Goal: Task Accomplishment & Management: Complete application form

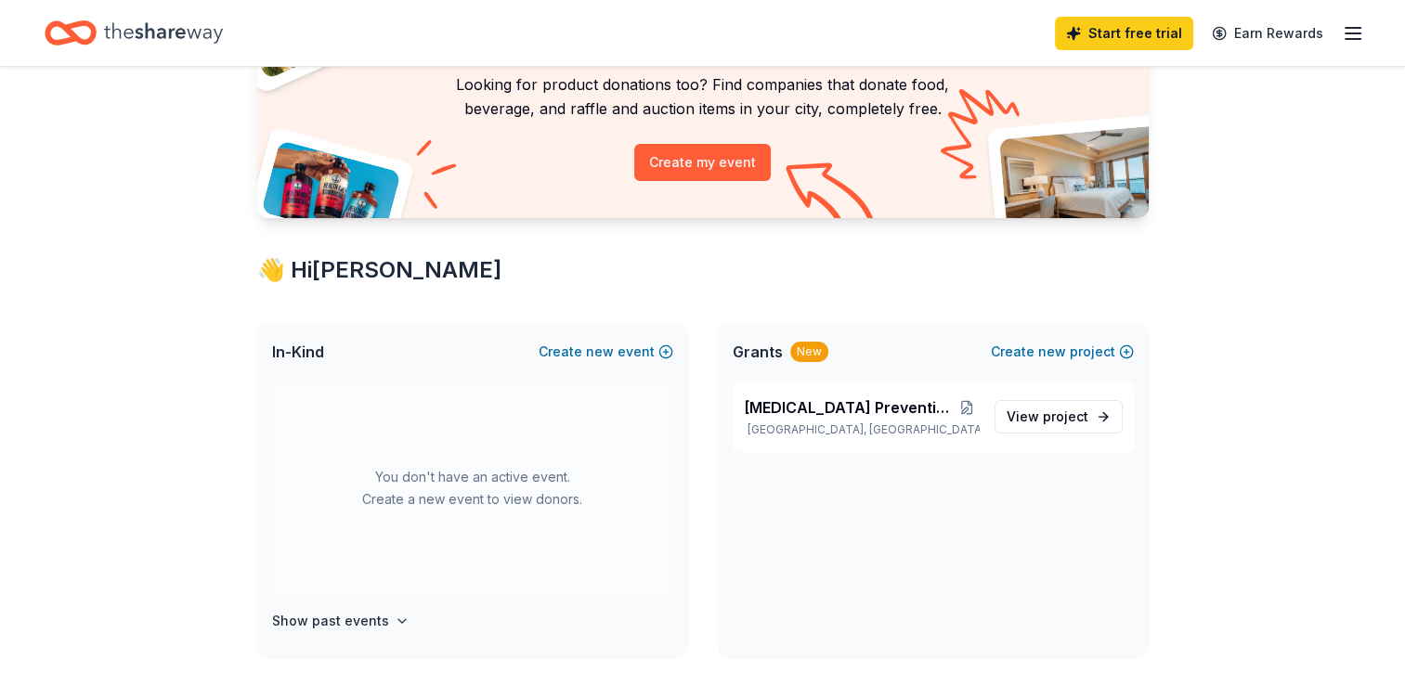
scroll to position [186, 0]
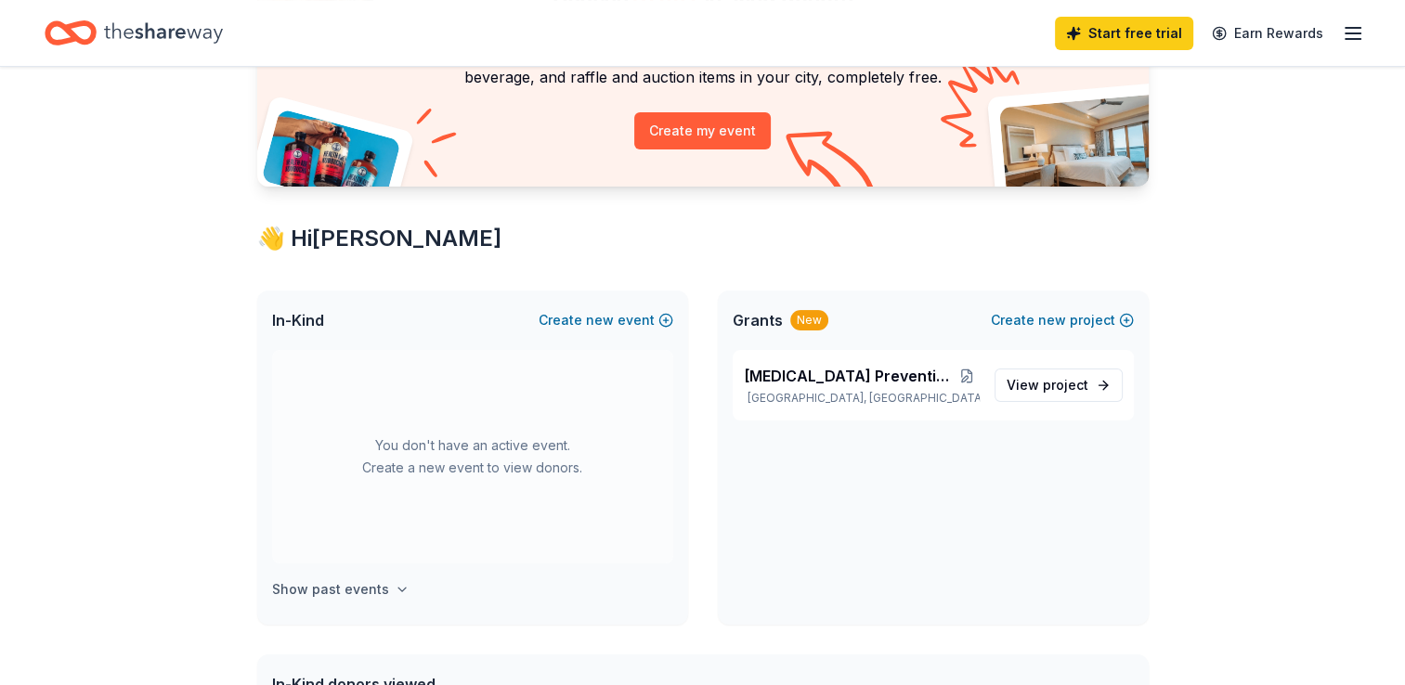
click at [341, 586] on h4 "Show past events" at bounding box center [330, 589] width 117 height 22
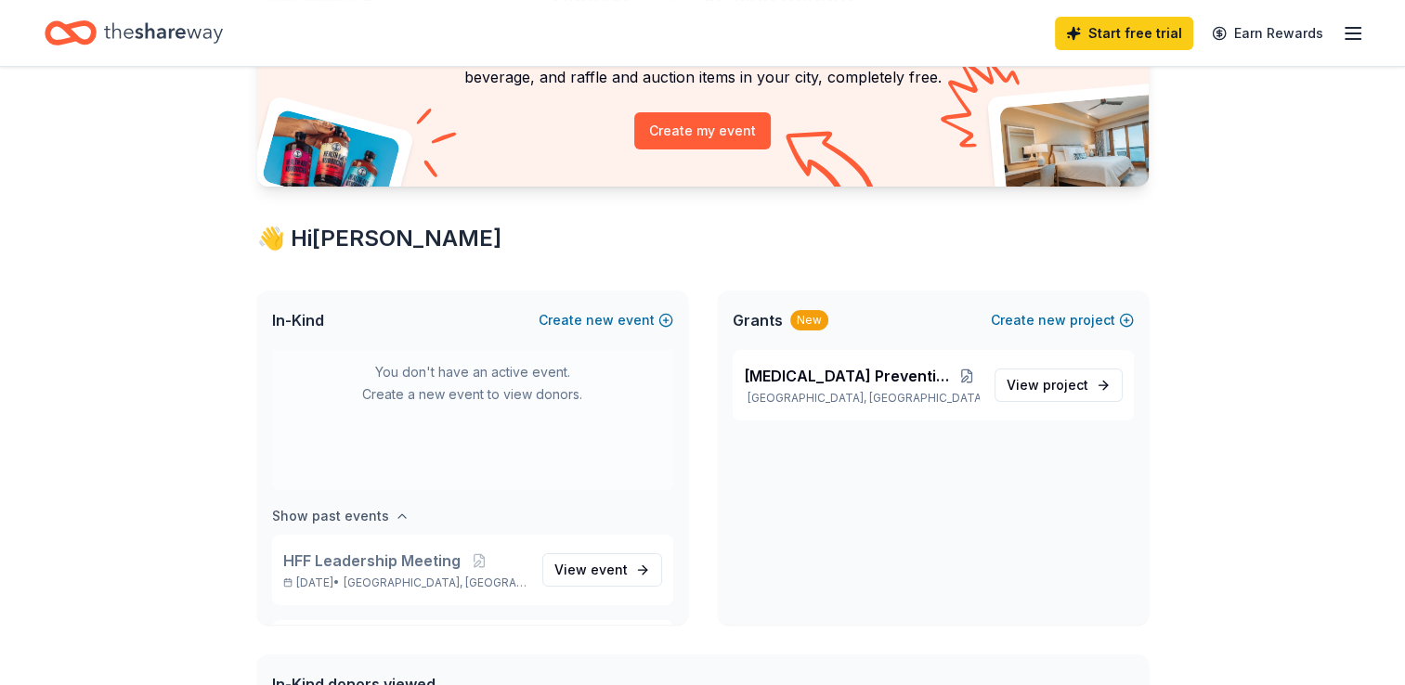
scroll to position [153, 0]
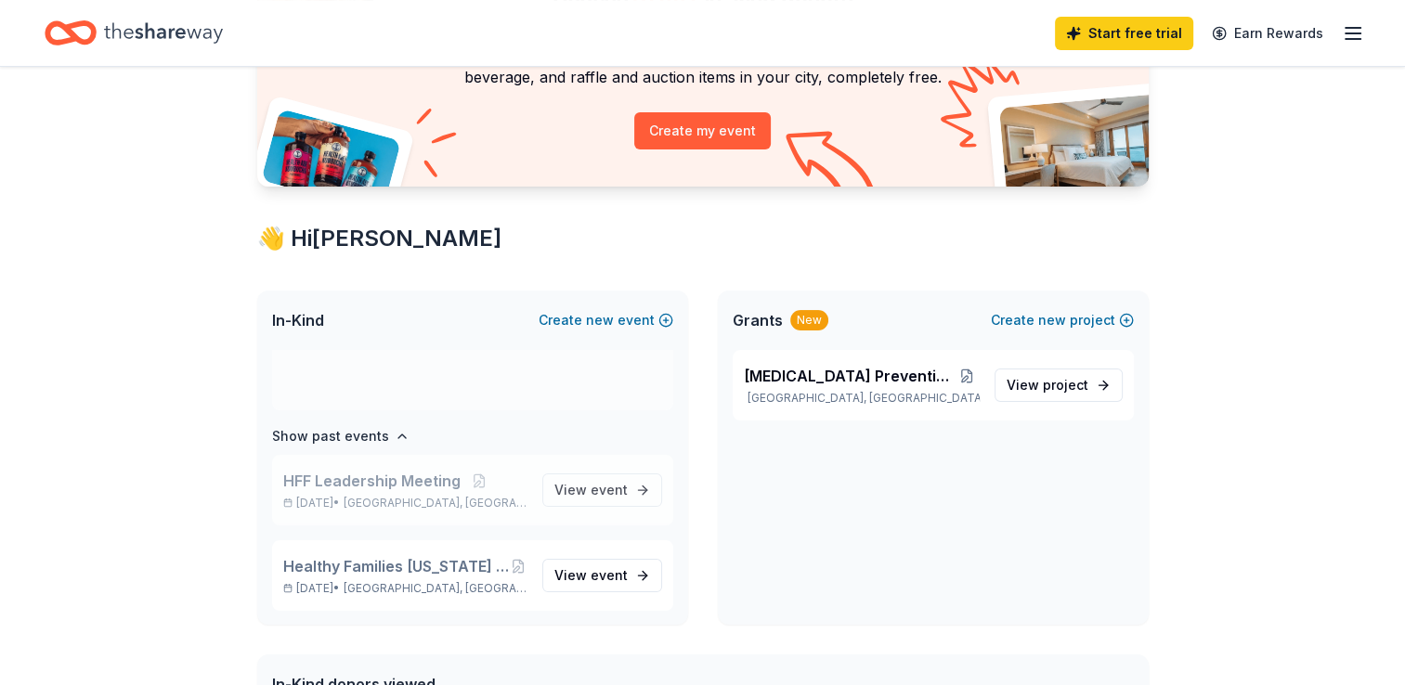
click at [411, 484] on span "HFF Leadership Meeting" at bounding box center [371, 481] width 177 height 22
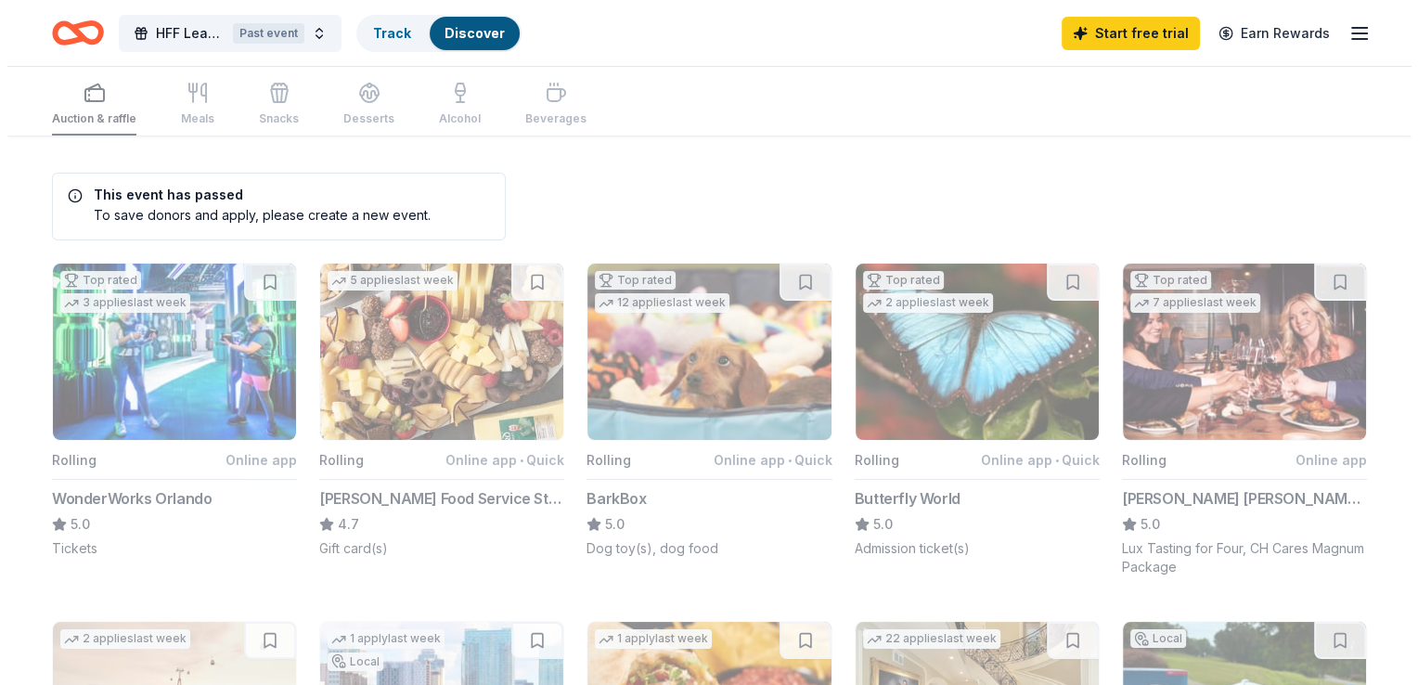
scroll to position [186, 0]
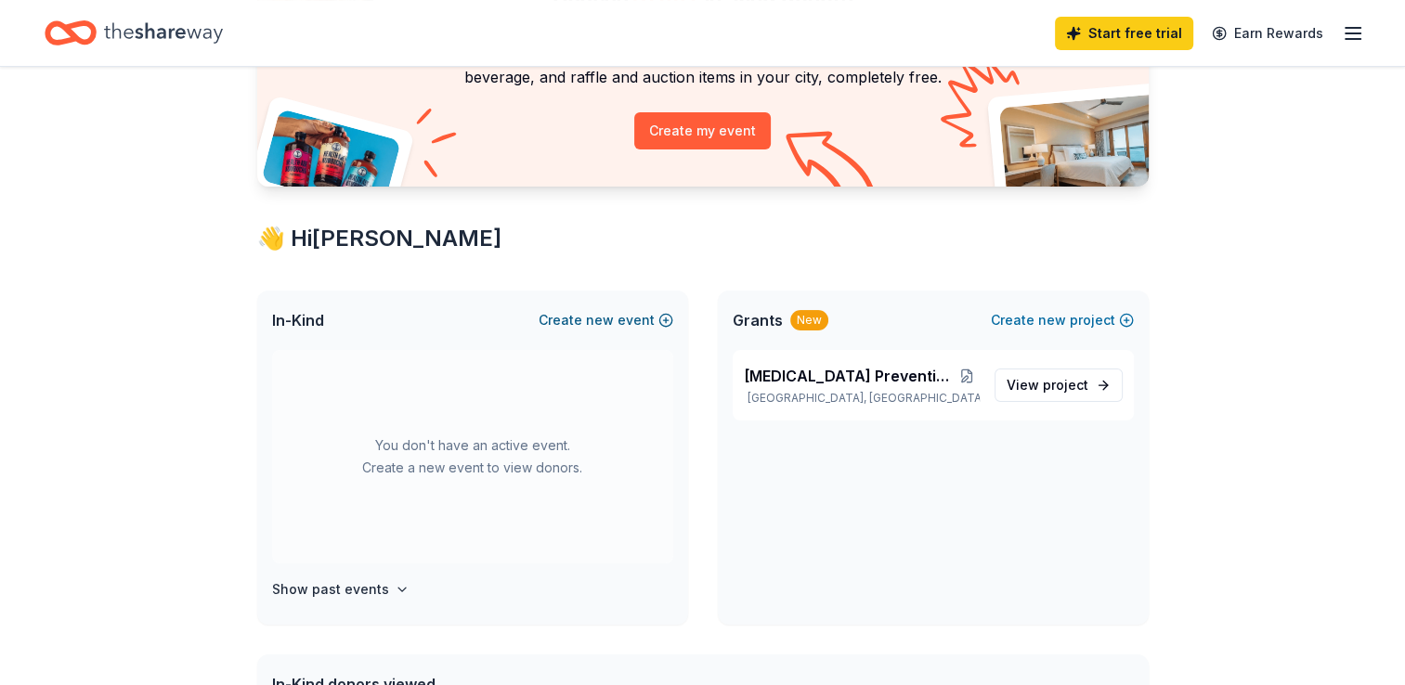
click at [659, 322] on button "Create new event" at bounding box center [605, 320] width 135 height 22
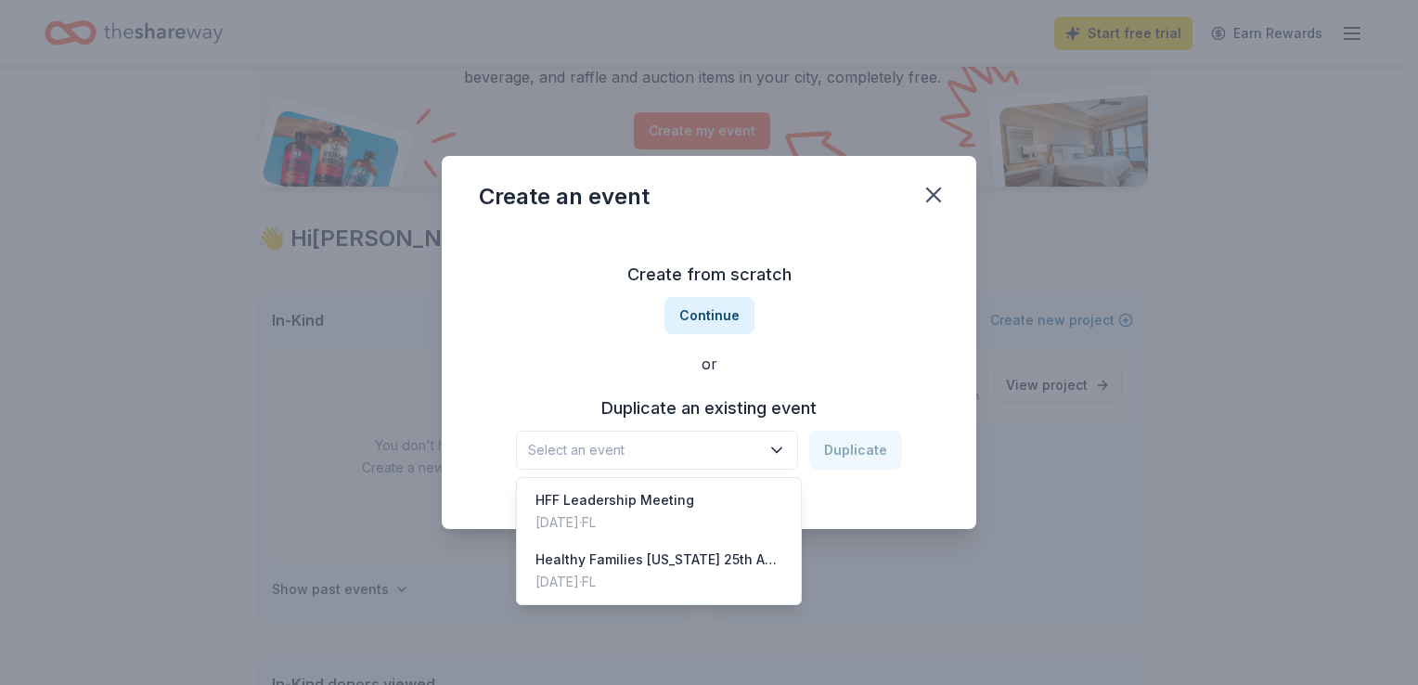
click at [778, 447] on icon "button" at bounding box center [777, 450] width 19 height 19
click at [678, 507] on div "HFF Leadership Meeting" at bounding box center [615, 500] width 159 height 22
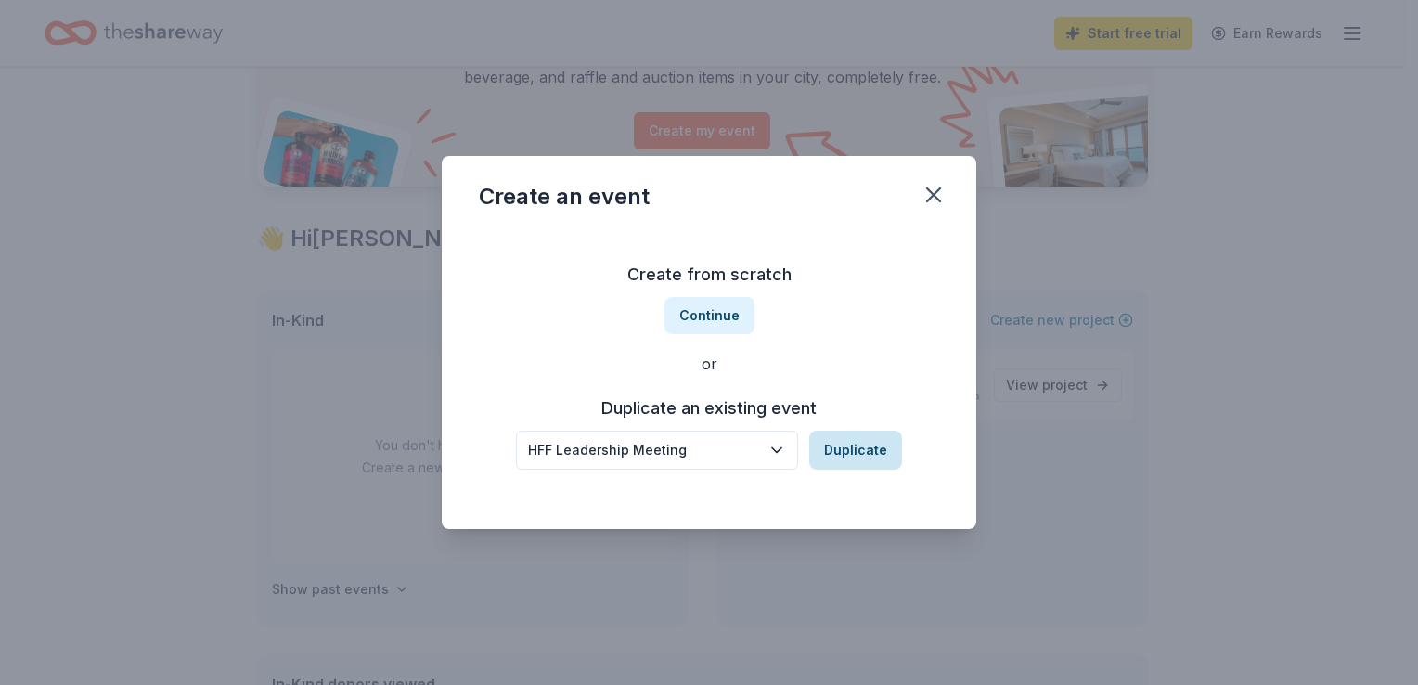
click at [843, 451] on button "Duplicate" at bounding box center [855, 450] width 93 height 39
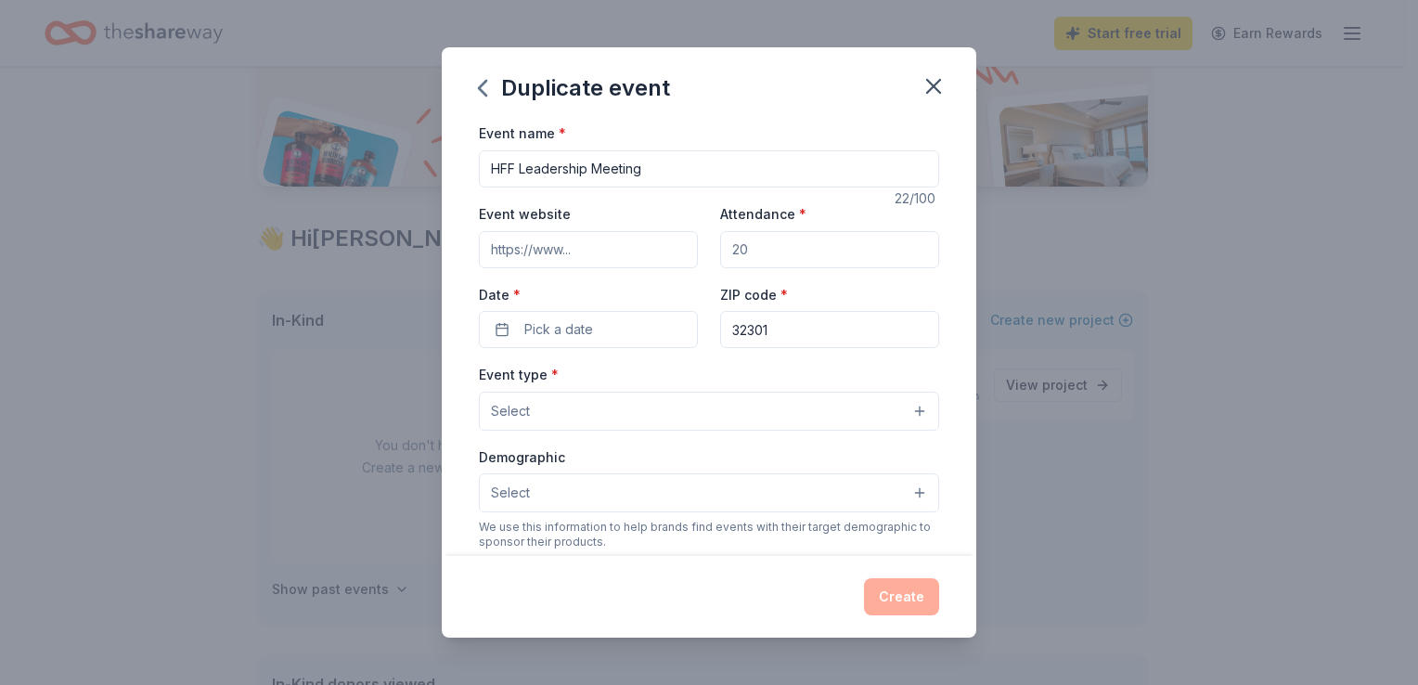
click at [733, 250] on input "Attendance *" at bounding box center [829, 249] width 219 height 37
type input "200"
click at [593, 332] on button "Pick a date" at bounding box center [588, 329] width 219 height 37
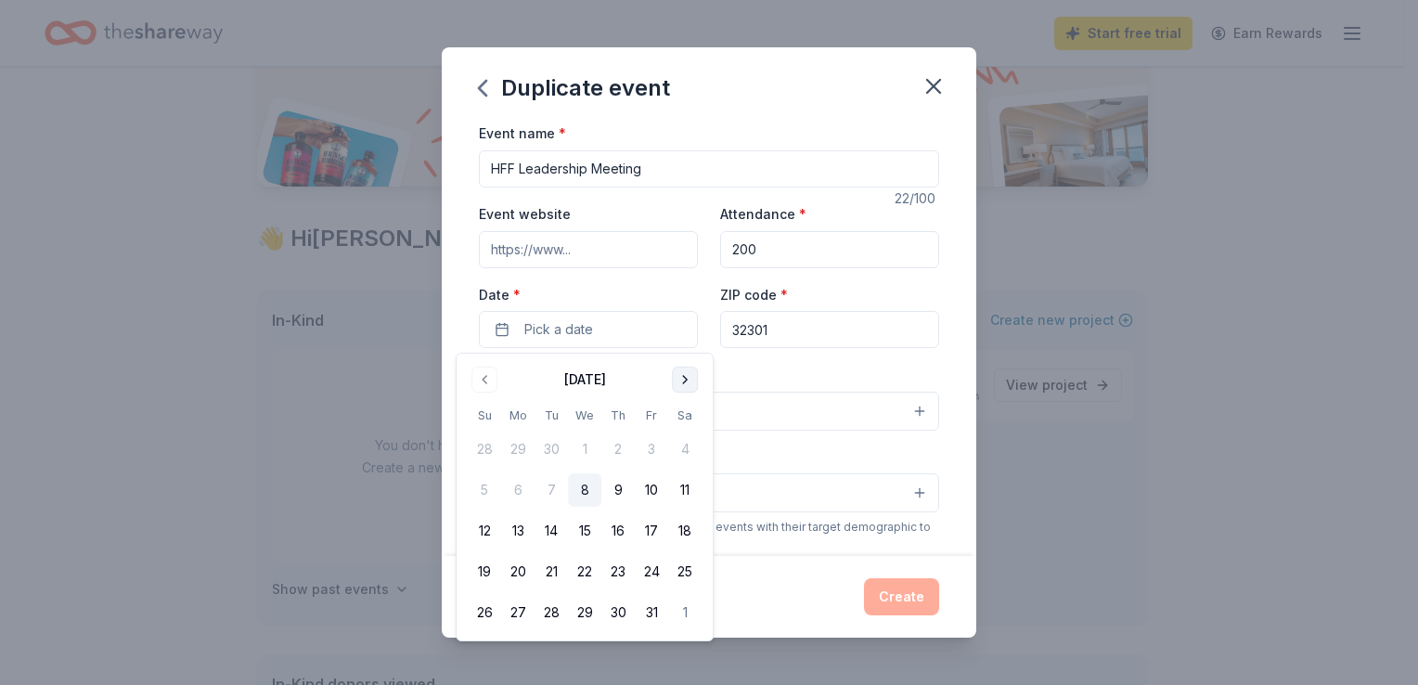
click at [687, 384] on button "Go to next month" at bounding box center [685, 380] width 26 height 26
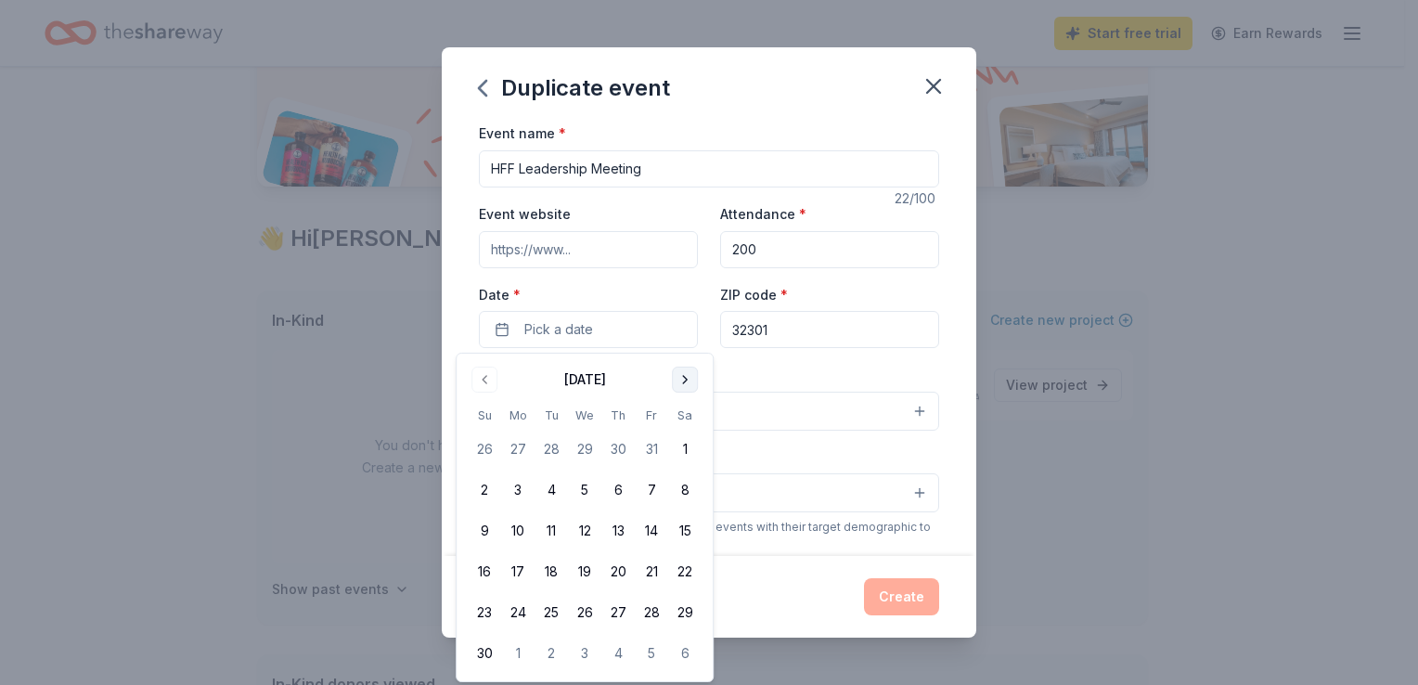
click at [686, 383] on button "Go to next month" at bounding box center [685, 380] width 26 height 26
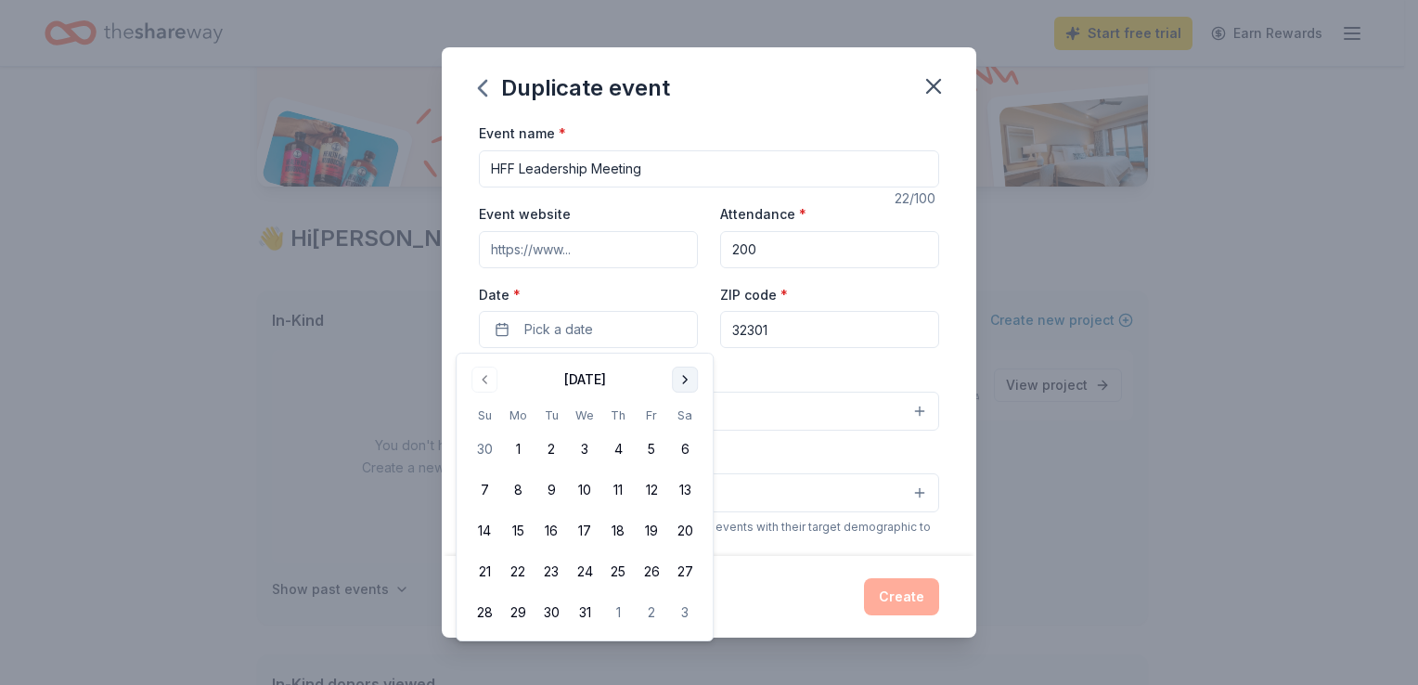
click at [686, 383] on button "Go to next month" at bounding box center [685, 380] width 26 height 26
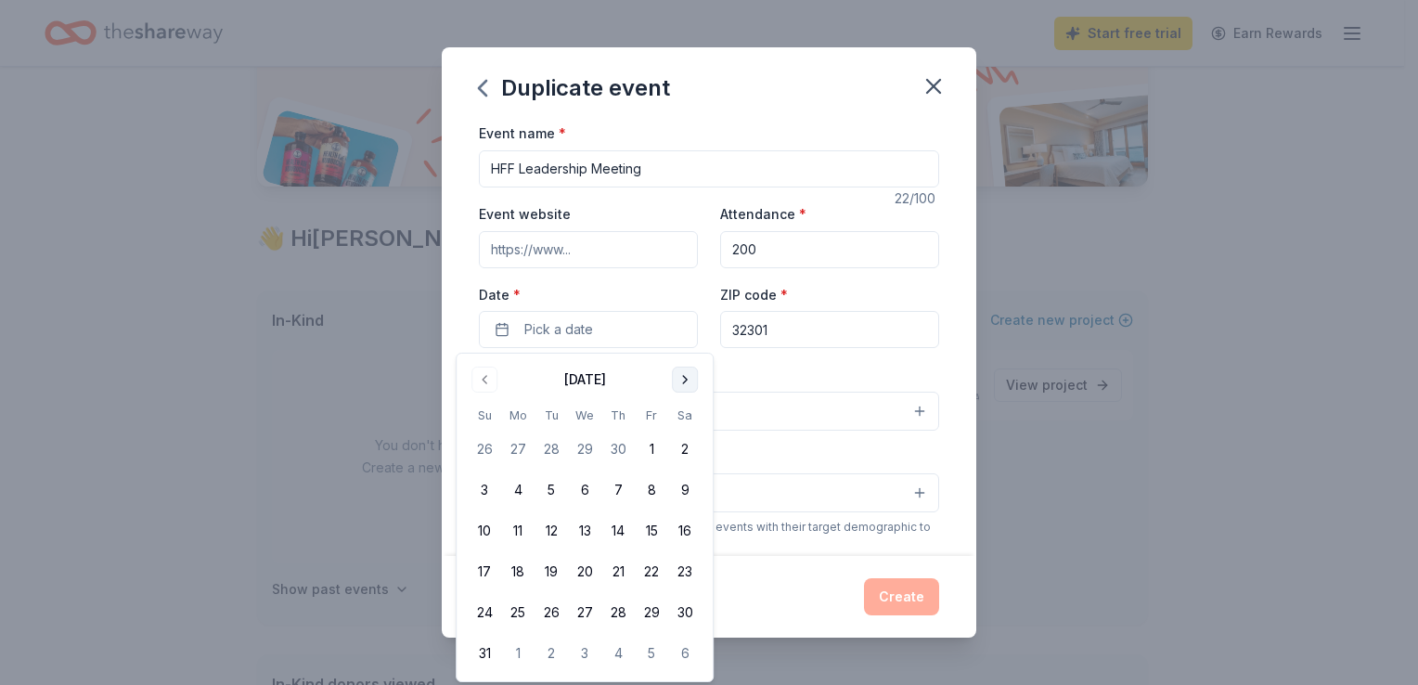
click at [686, 383] on button "Go to next month" at bounding box center [685, 380] width 26 height 26
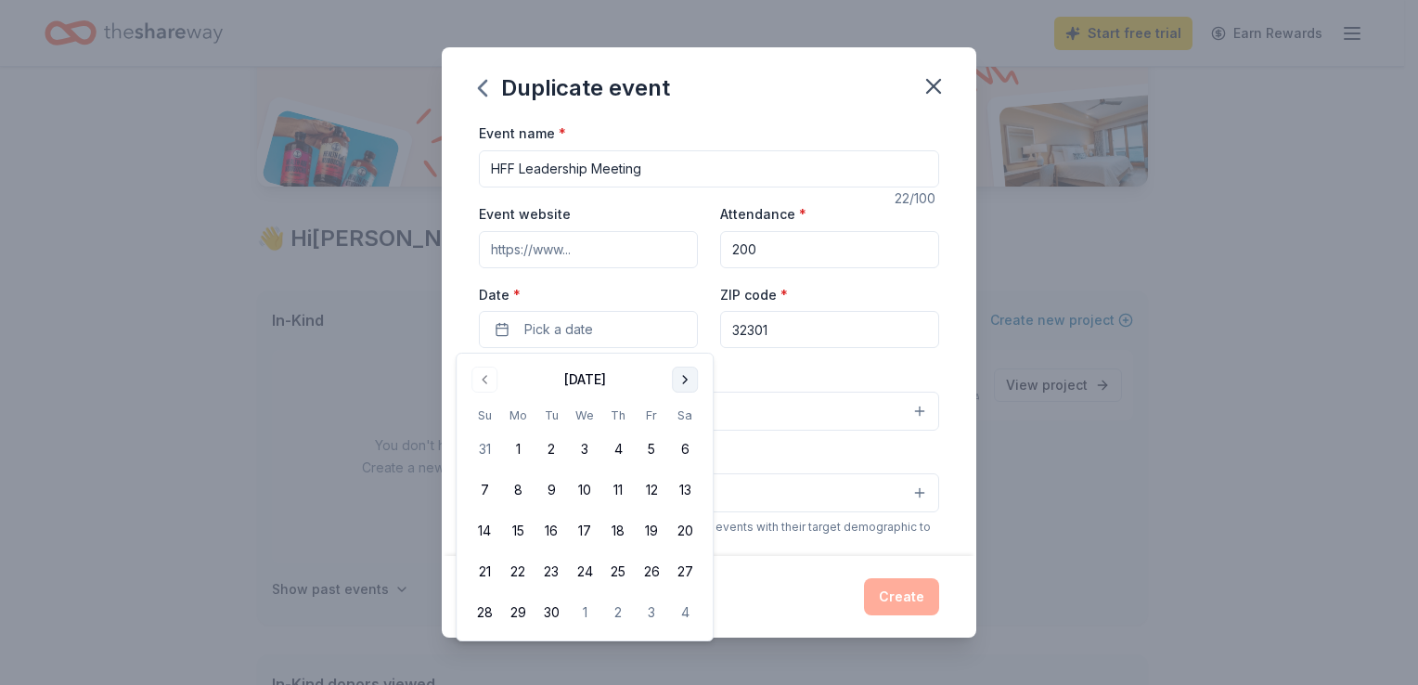
click at [686, 383] on button "Go to next month" at bounding box center [685, 380] width 26 height 26
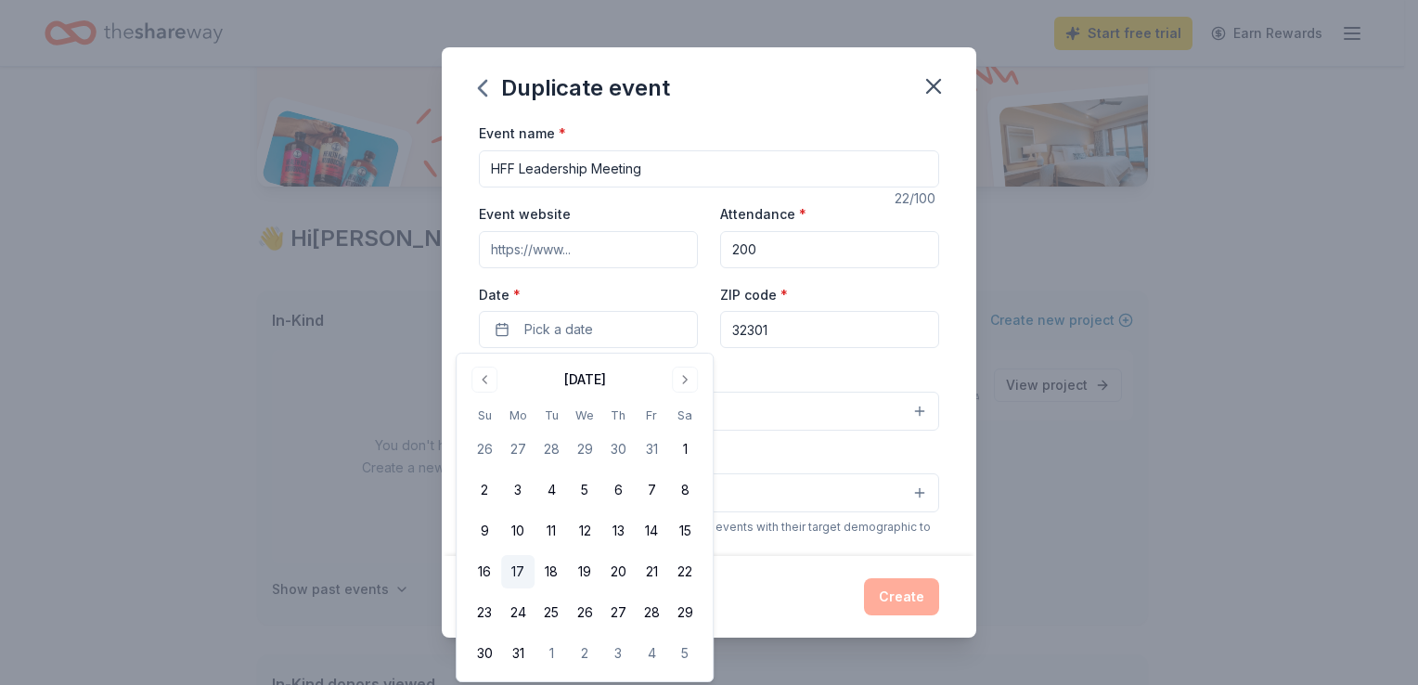
click at [519, 576] on button "17" at bounding box center [517, 571] width 33 height 33
click at [657, 577] on button "21" at bounding box center [651, 571] width 33 height 33
click at [513, 574] on button "17" at bounding box center [517, 571] width 33 height 33
click at [794, 602] on div "Create" at bounding box center [709, 596] width 460 height 37
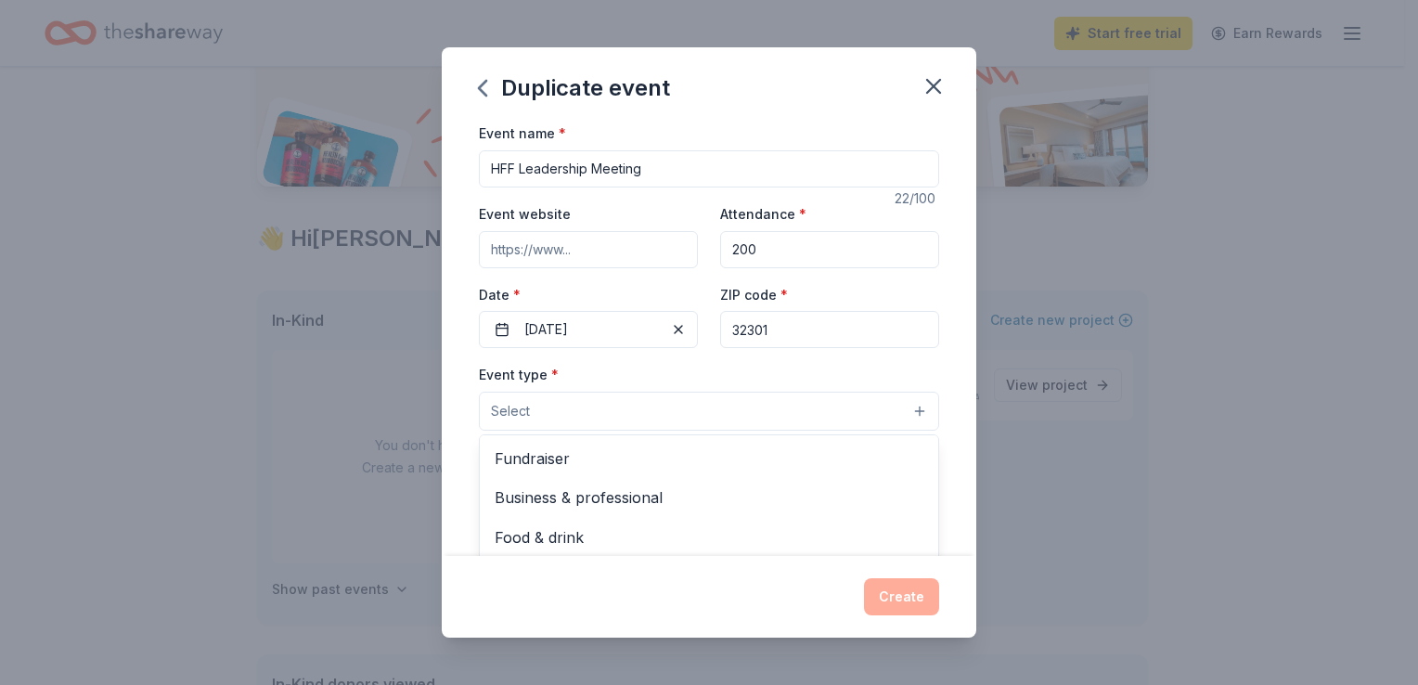
click at [688, 418] on button "Select" at bounding box center [709, 411] width 460 height 39
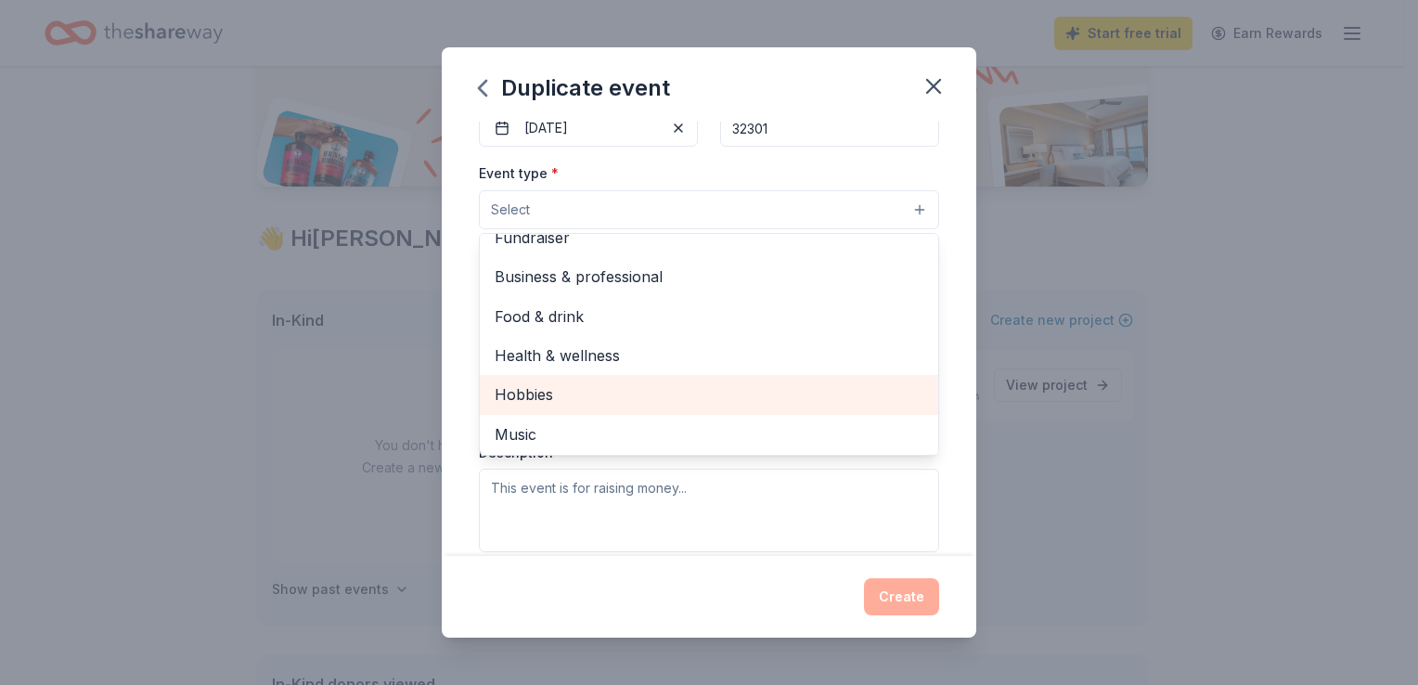
scroll to position [0, 0]
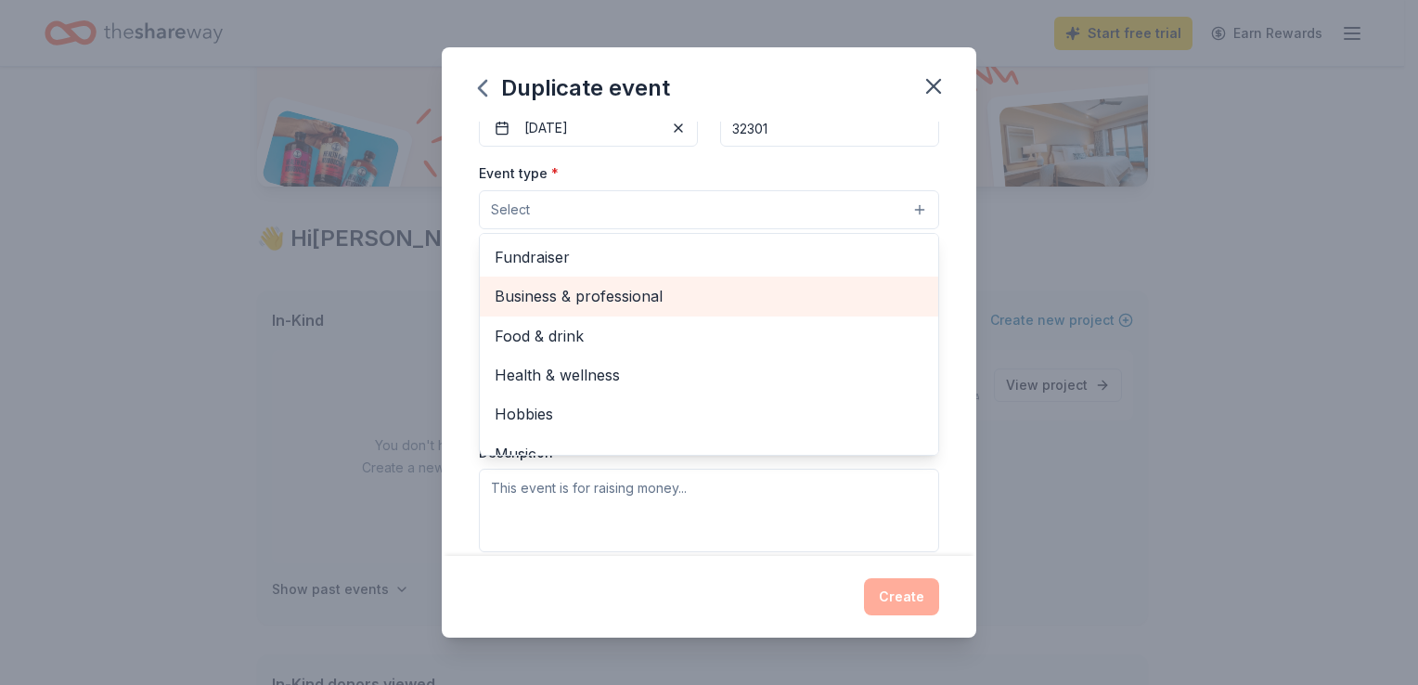
click at [648, 300] on span "Business & professional" at bounding box center [709, 296] width 429 height 24
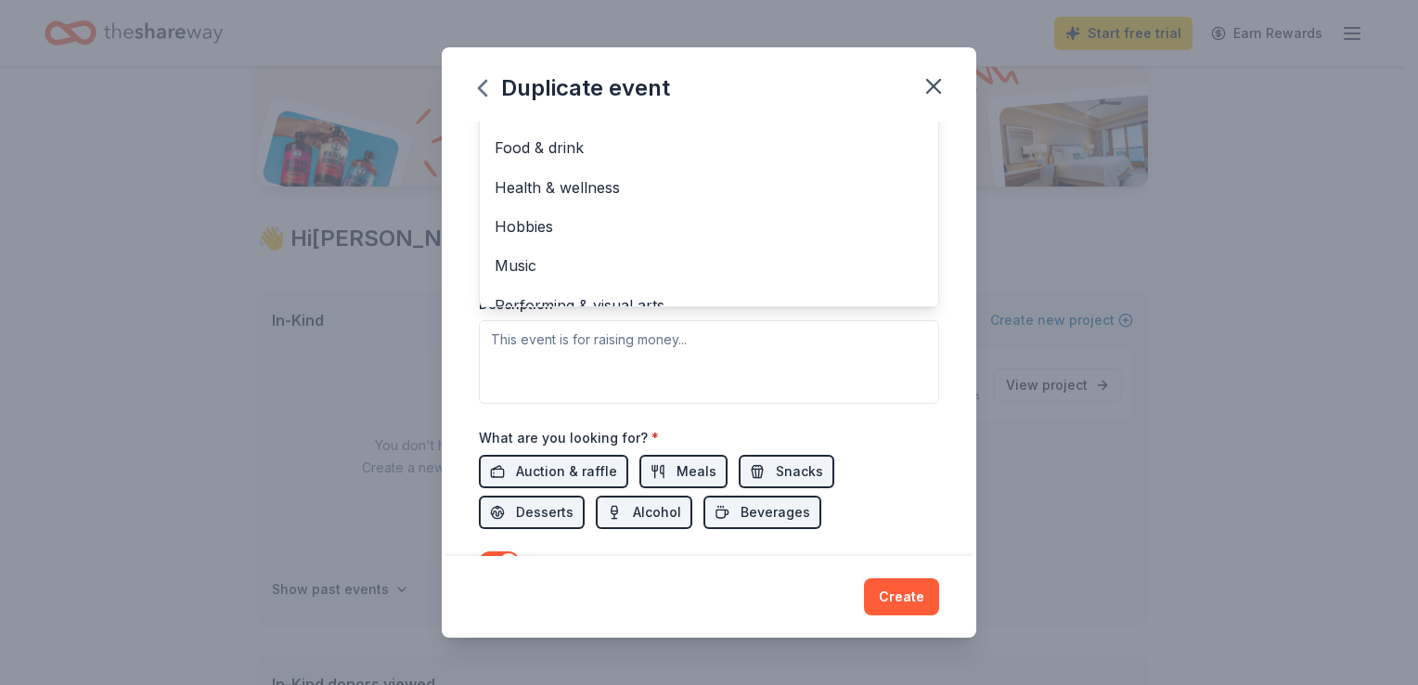
scroll to position [379, 0]
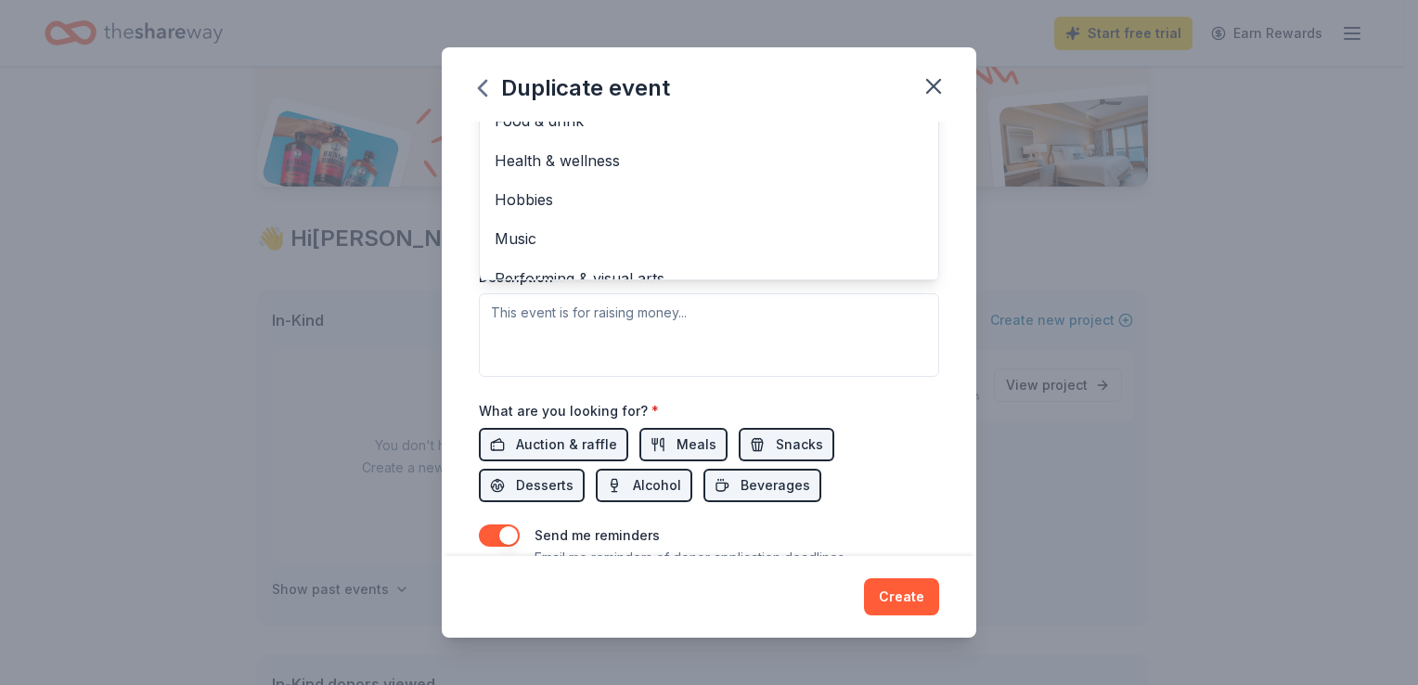
click at [949, 354] on div "Event name * HFF Leadership Meeting 22 /100 Event website Attendance * 200 Date…" at bounding box center [709, 339] width 535 height 434
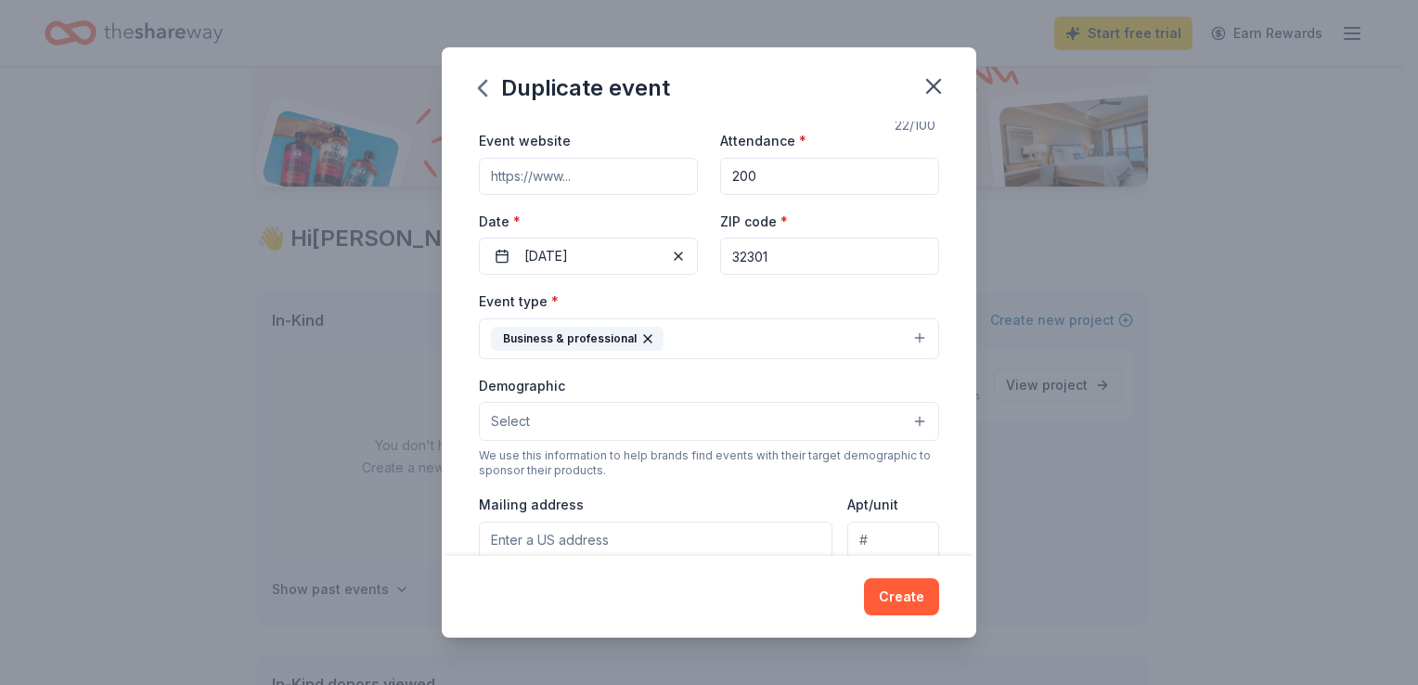
click at [790, 427] on button "Select" at bounding box center [709, 421] width 460 height 39
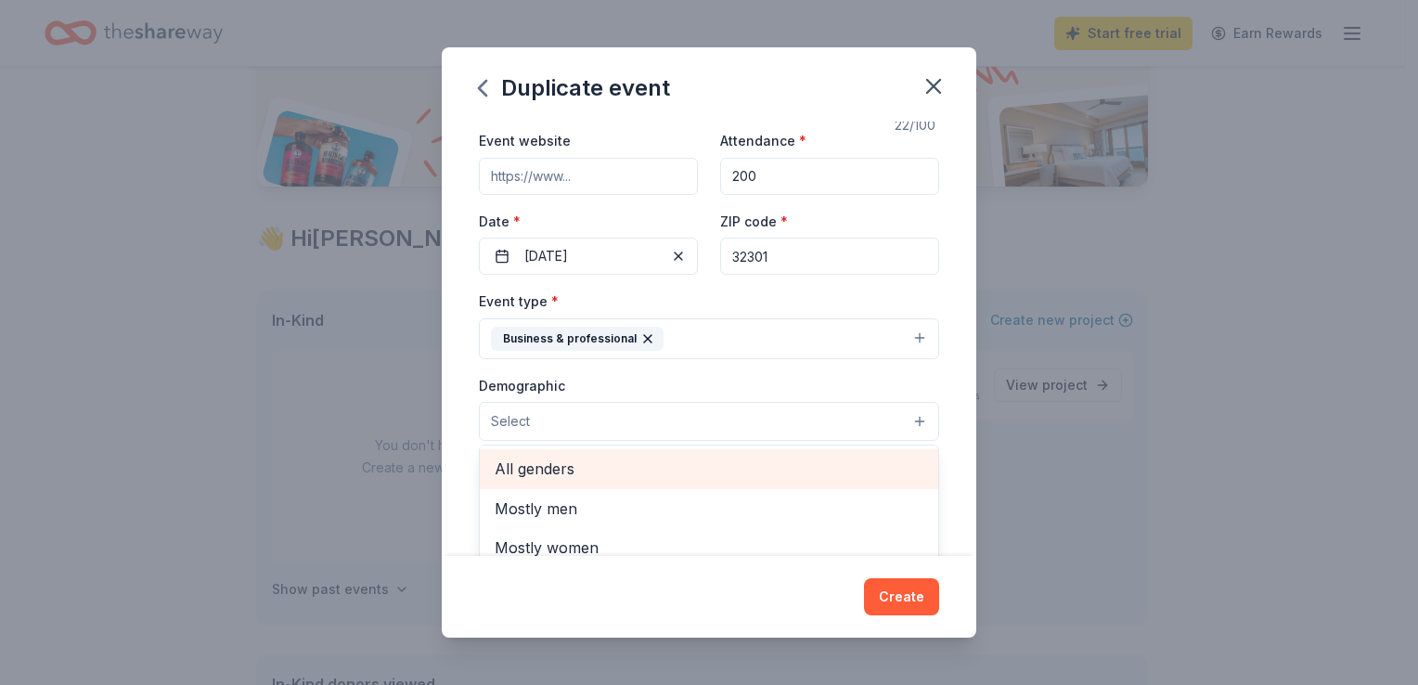
click at [564, 471] on span "All genders" at bounding box center [709, 469] width 429 height 24
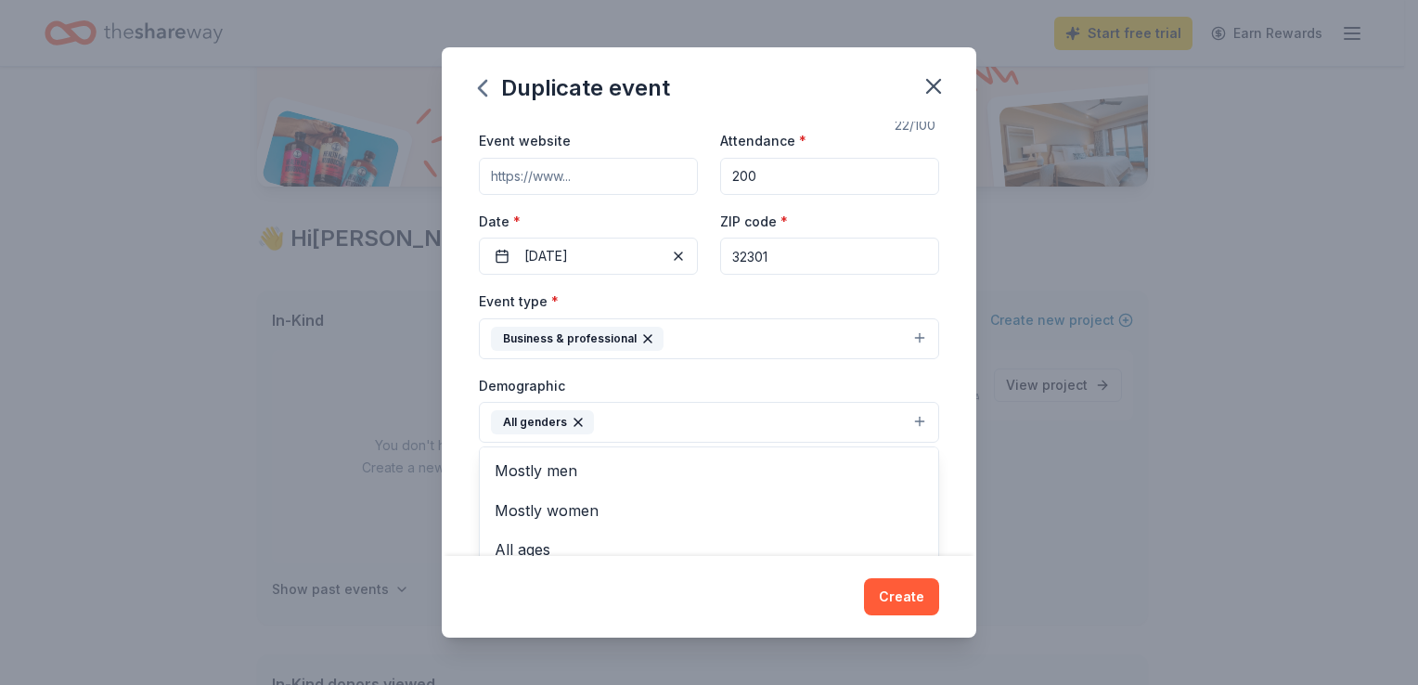
scroll to position [453, 0]
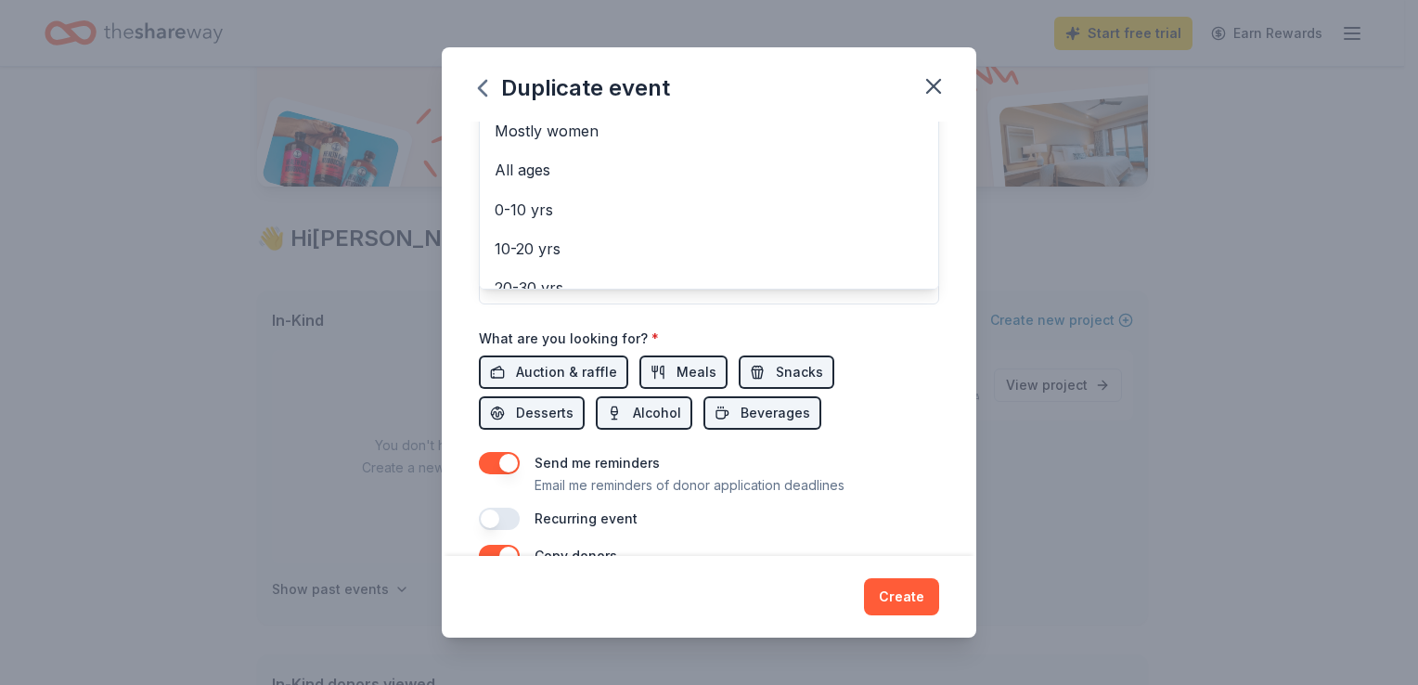
click at [934, 324] on div "Event name * HFF Leadership Meeting 22 /100 Event website Attendance * 200 Date…" at bounding box center [709, 339] width 535 height 434
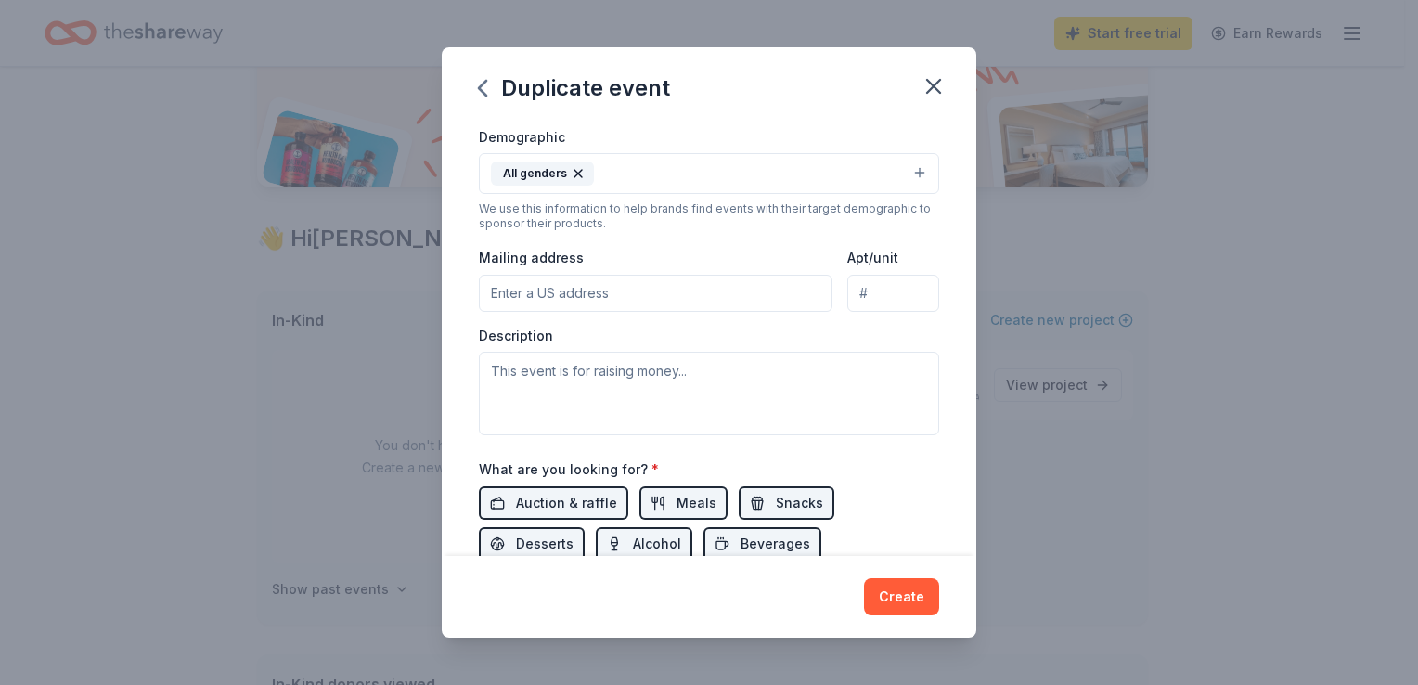
scroll to position [342, 0]
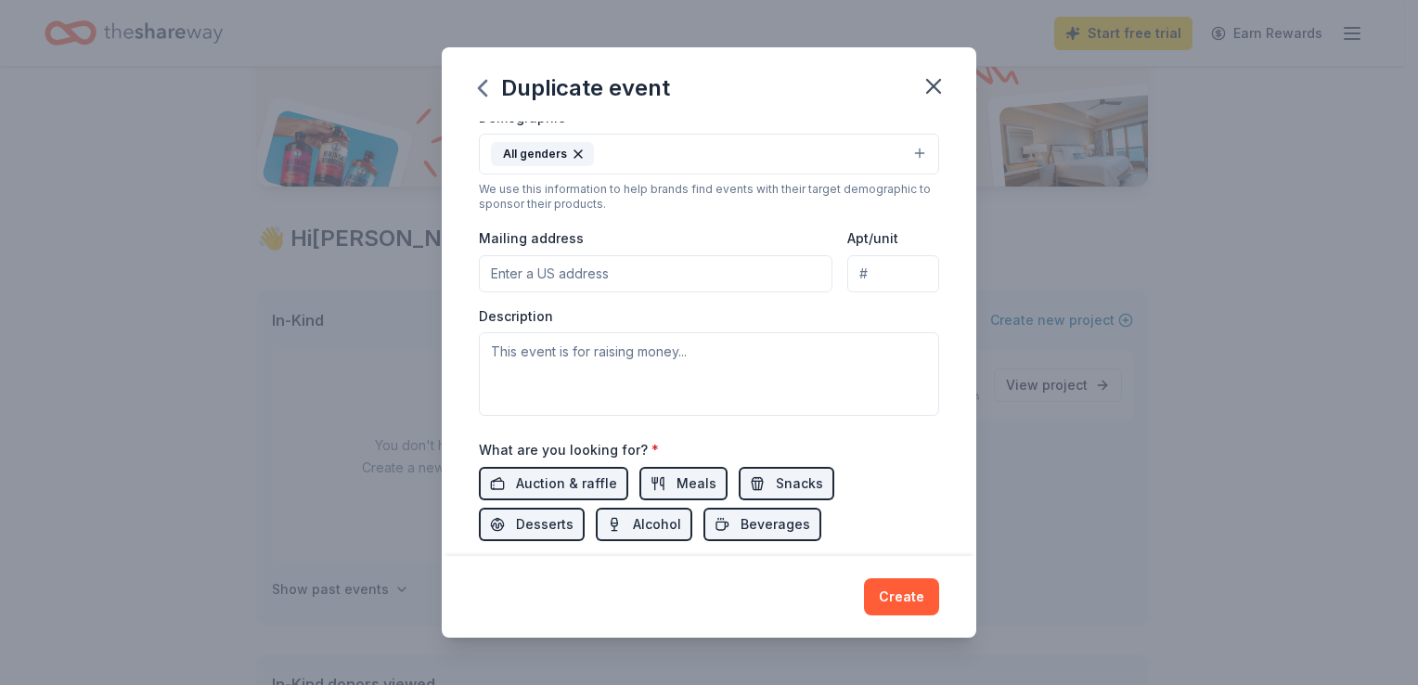
click at [495, 273] on input "Mailing address" at bounding box center [656, 273] width 354 height 37
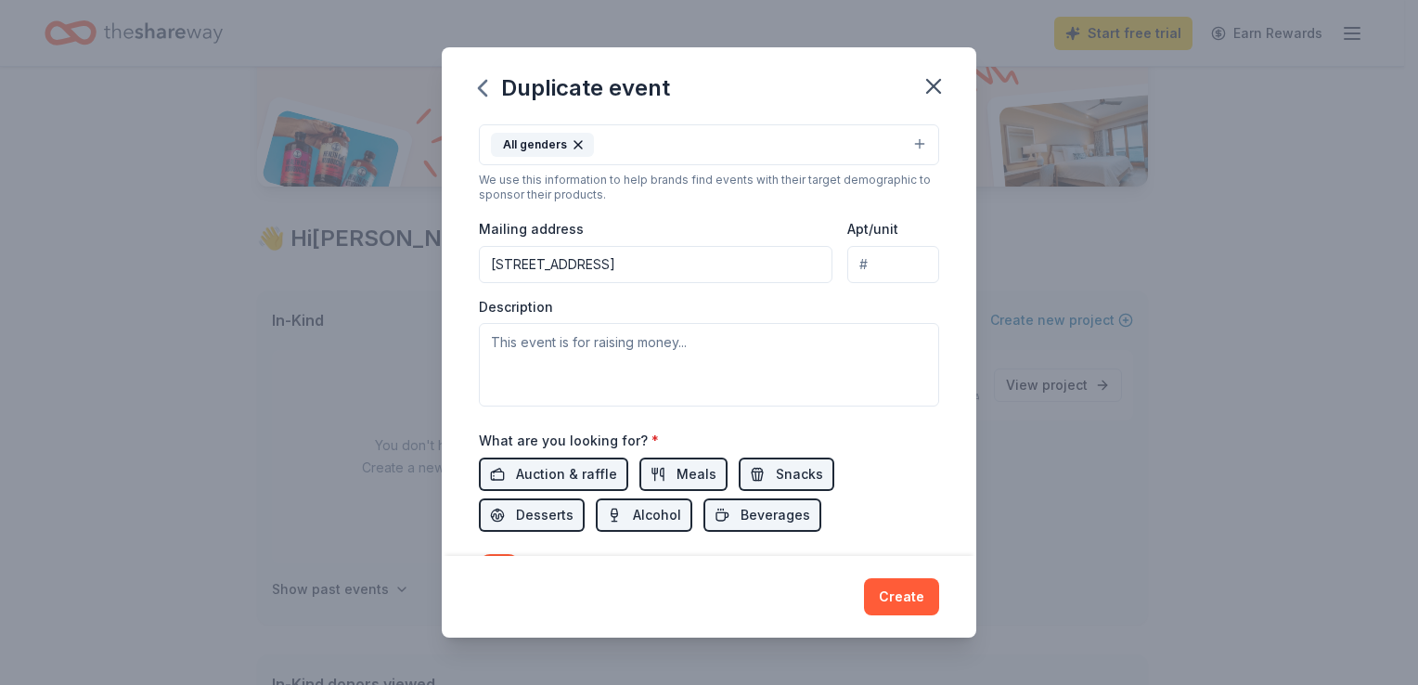
click at [652, 269] on input "111 N Gadsden Street" at bounding box center [656, 264] width 354 height 37
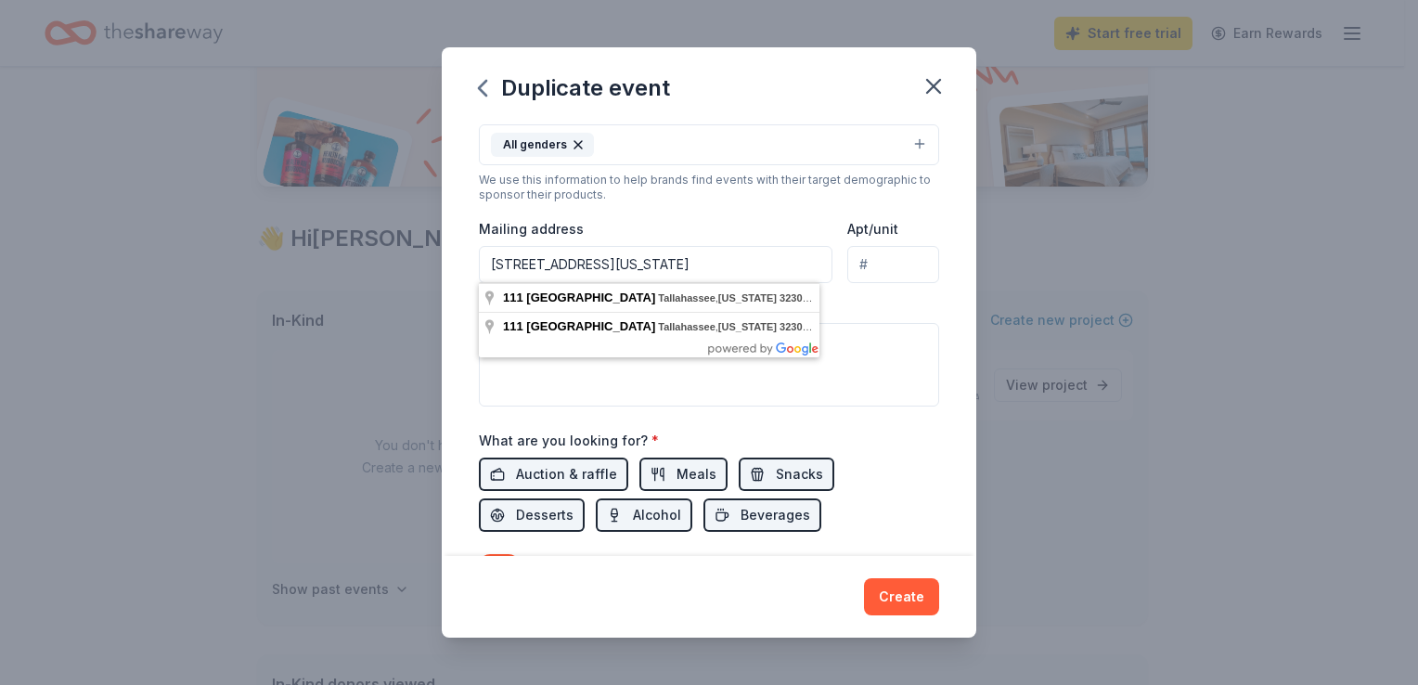
type input "111 N Gadsden Street, Tallahassee, Florida 32301"
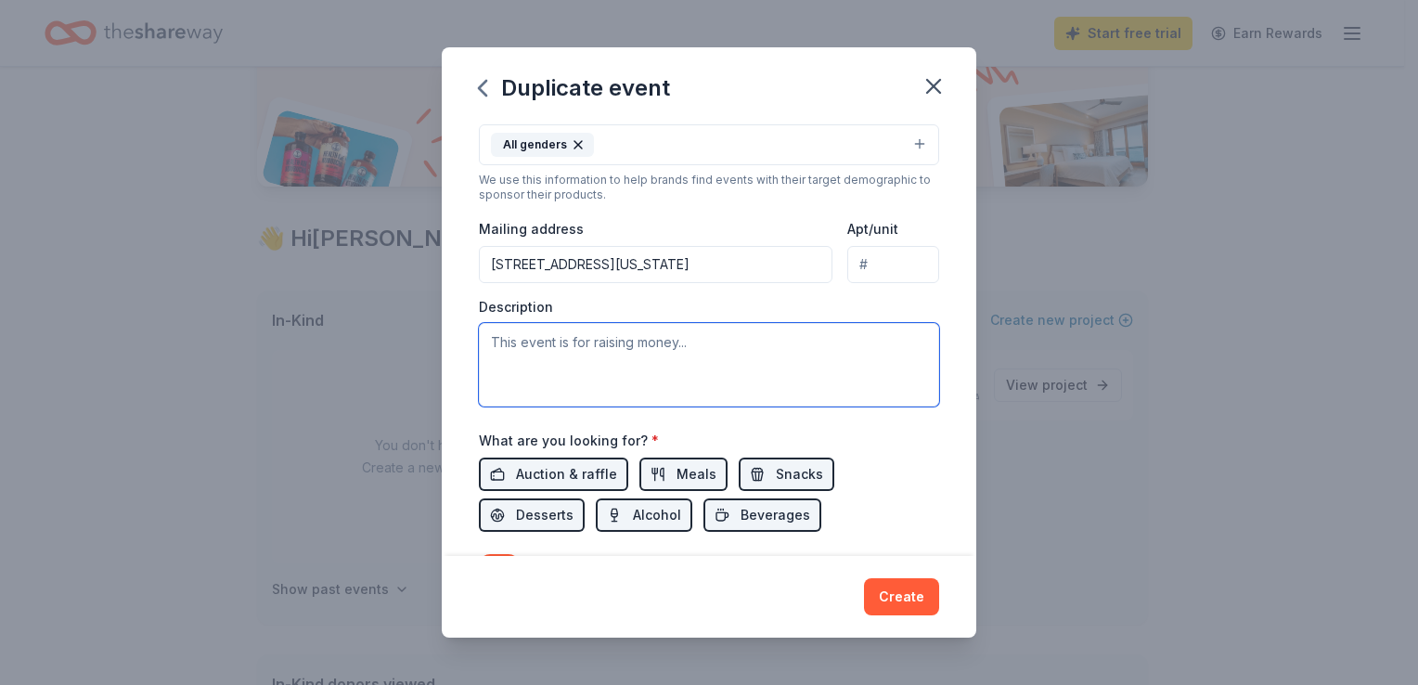
click at [639, 402] on textarea at bounding box center [709, 365] width 460 height 84
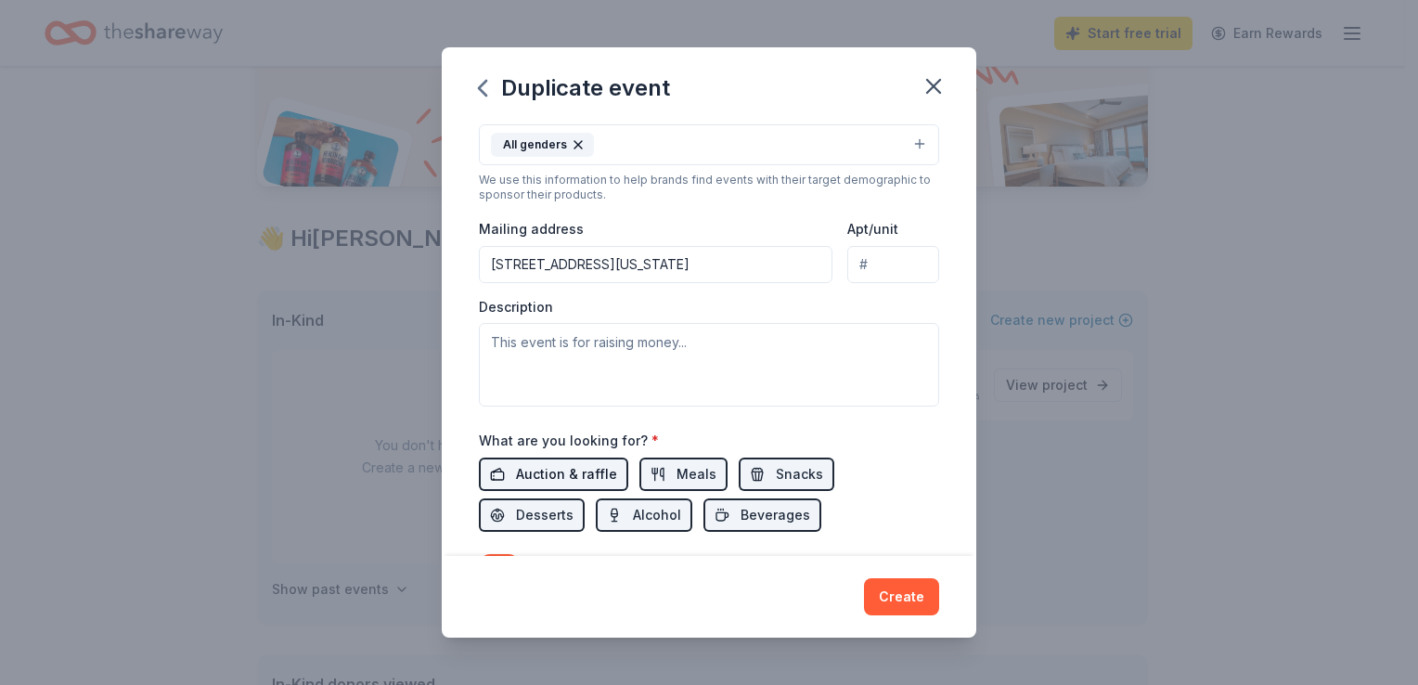
click at [576, 477] on span "Auction & raffle" at bounding box center [566, 474] width 101 height 22
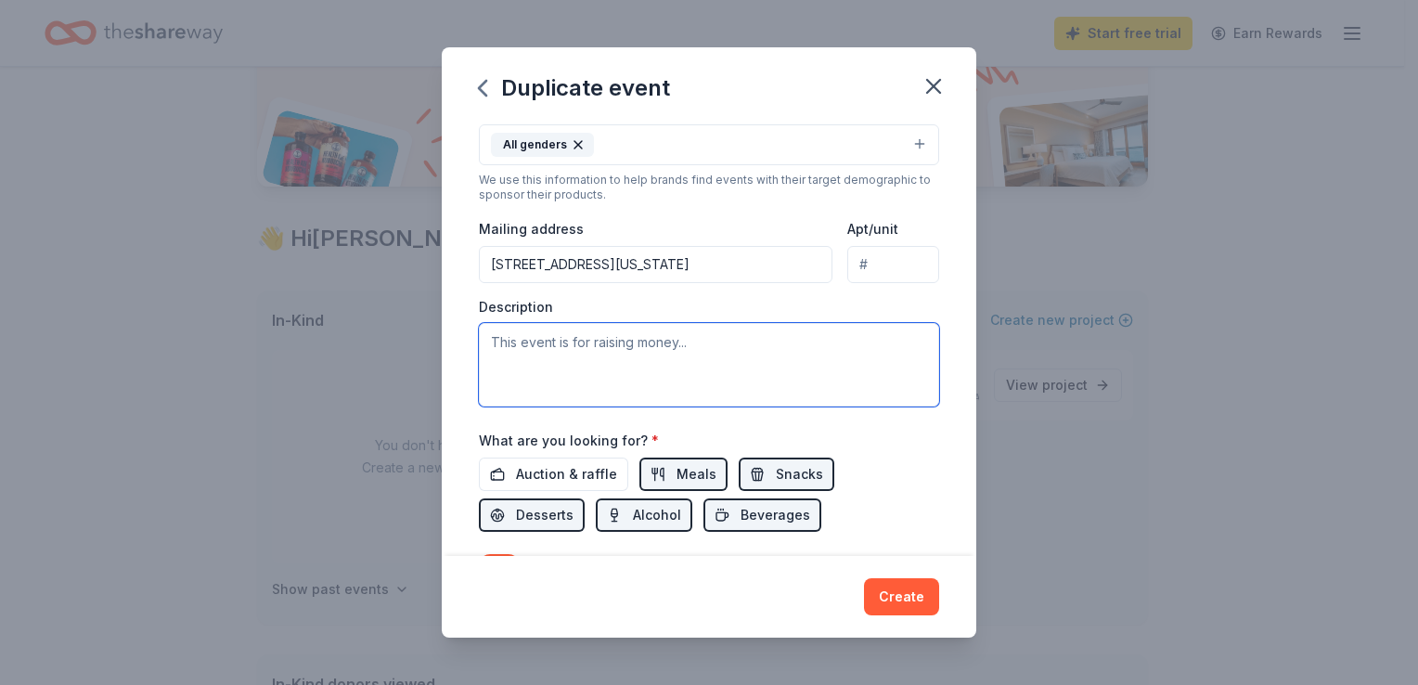
click at [698, 346] on textarea at bounding box center [709, 365] width 460 height 84
click at [897, 347] on textarea "This is a statewide meeting that brings Child Abuse Professionals" at bounding box center [709, 365] width 460 height 84
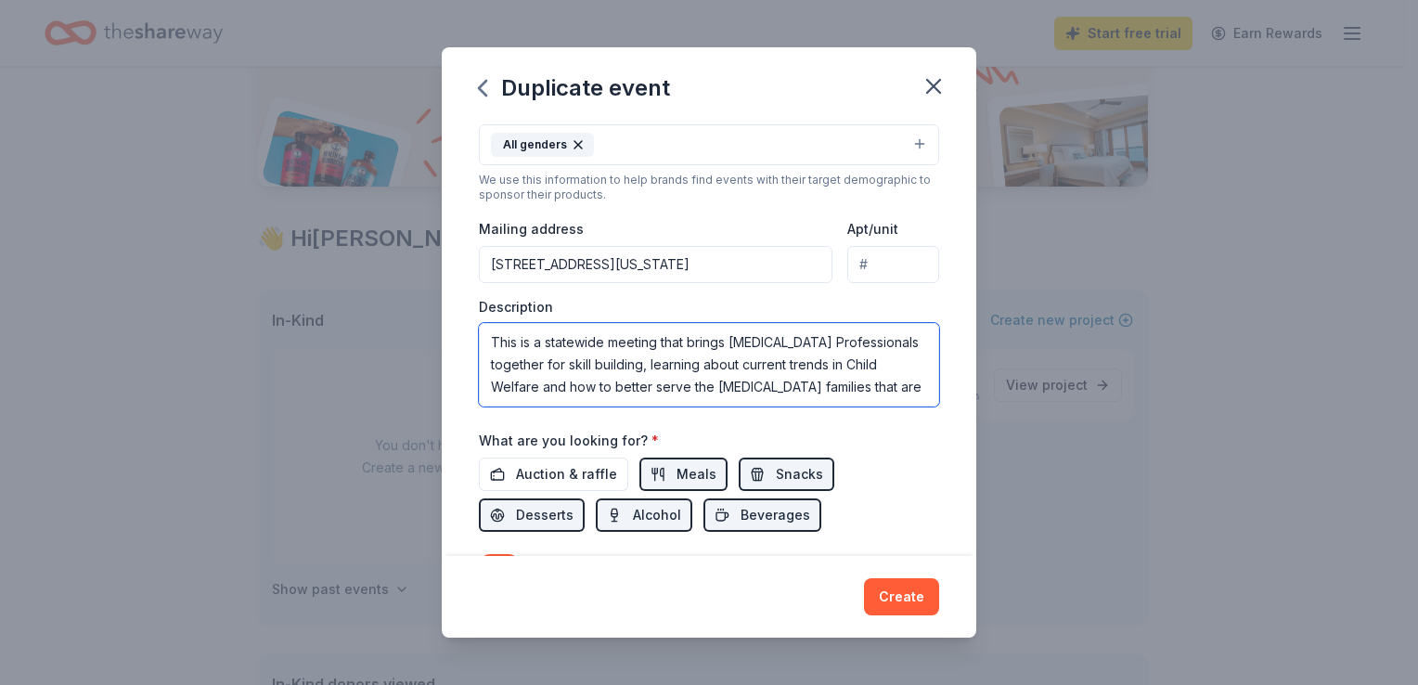
scroll to position [11, 0]
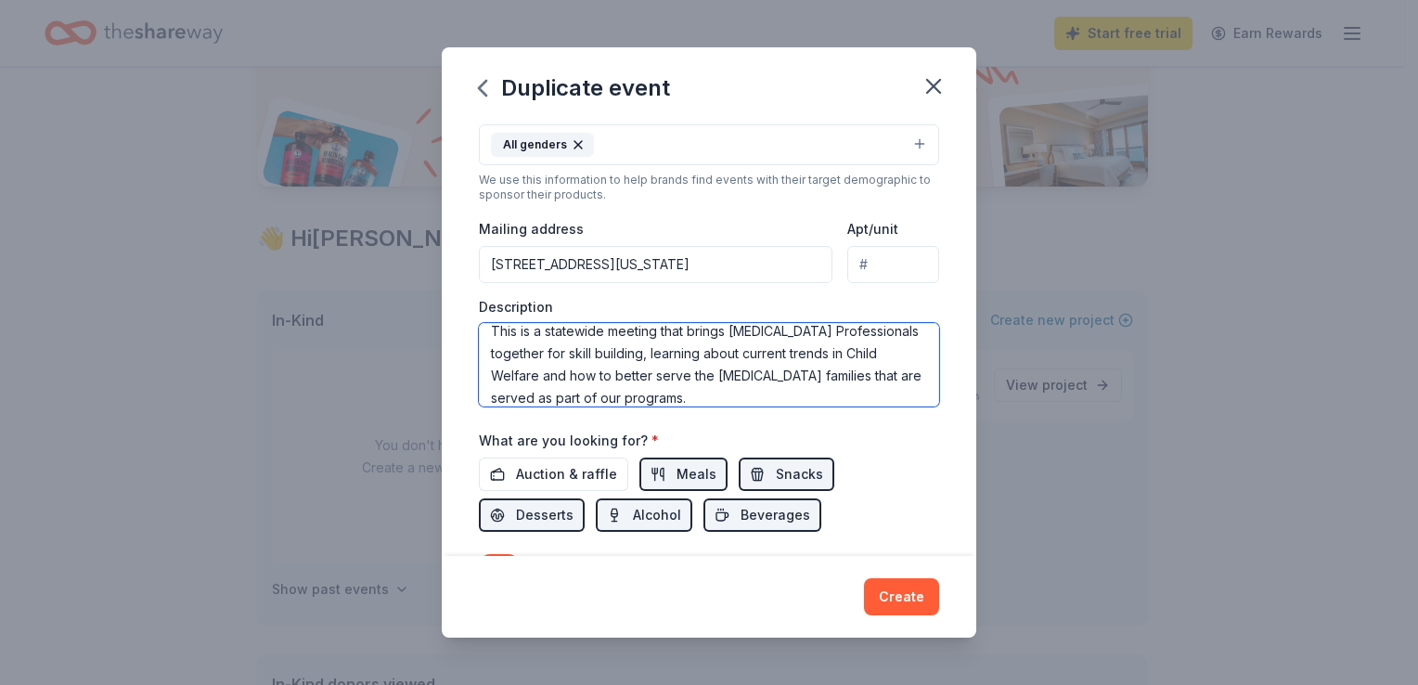
click at [898, 334] on textarea "This is a statewide meeting that brings Child Abuse Professionals together for …" at bounding box center [709, 365] width 460 height 84
click at [814, 378] on textarea "This is a statewide meeting that brings Child Abuse Professionals and Lead Agen…" at bounding box center [709, 365] width 460 height 84
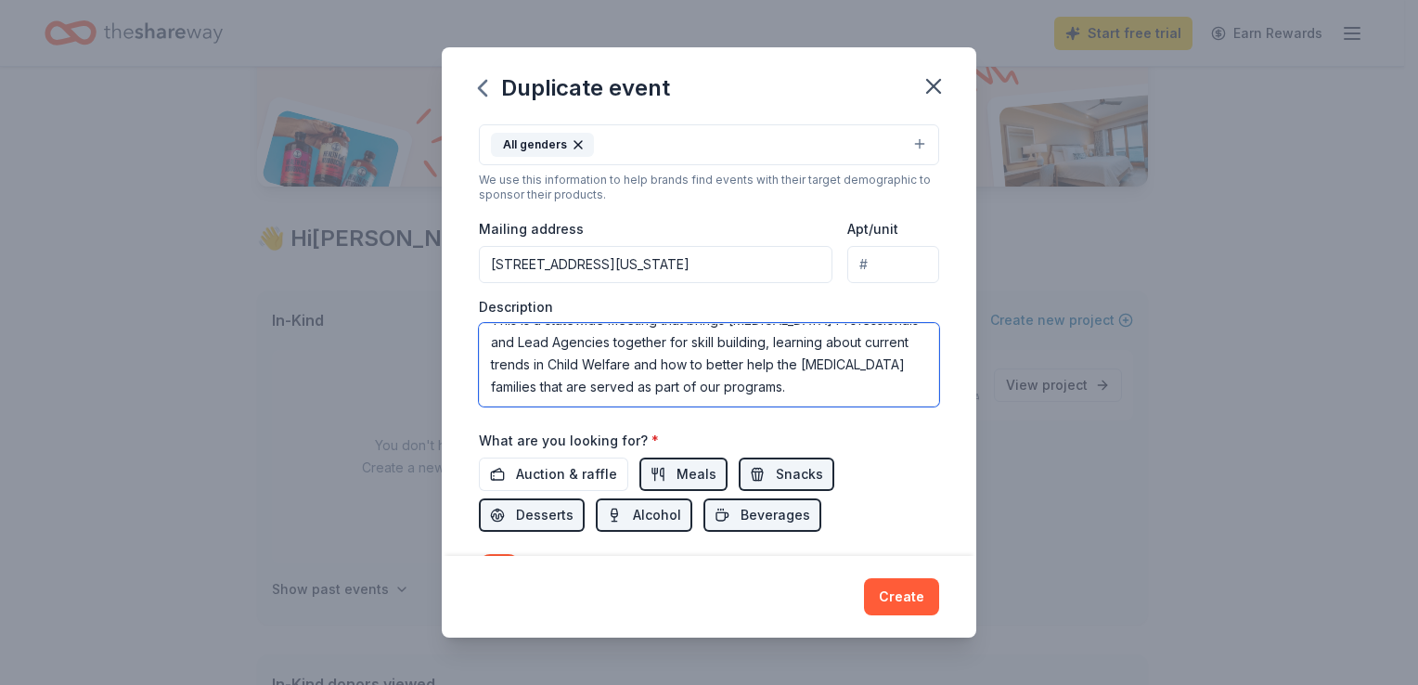
type textarea "This is a statewide meeting that brings Child Abuse Professionals and Lead Agen…"
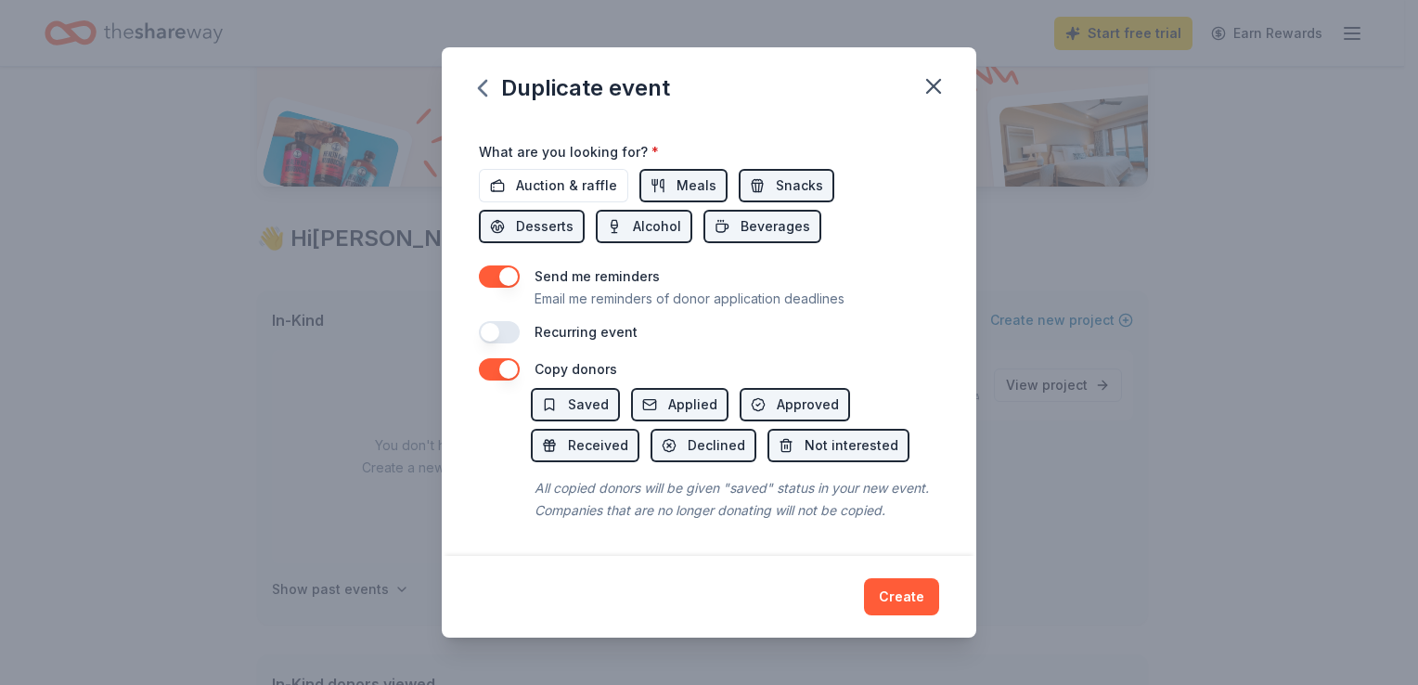
scroll to position [660, 0]
click at [492, 321] on button "button" at bounding box center [499, 332] width 41 height 22
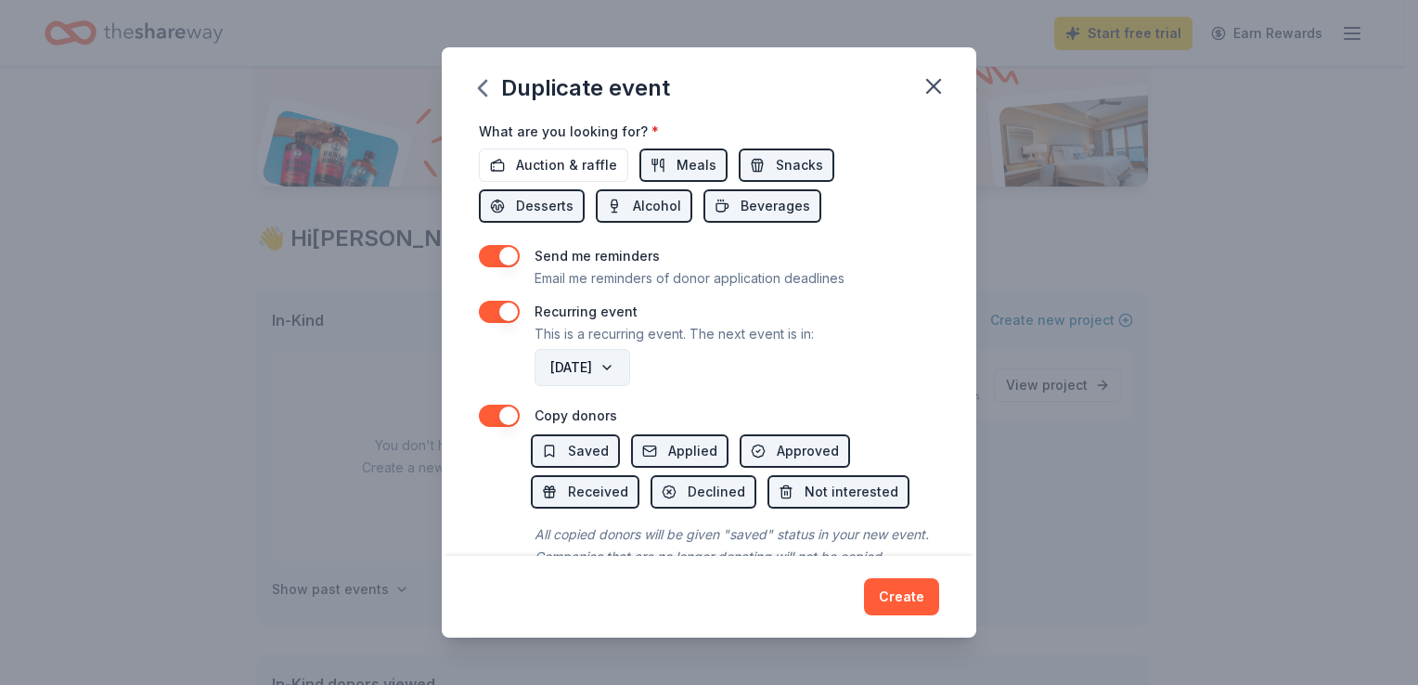
click at [630, 370] on button "August 2027" at bounding box center [583, 367] width 96 height 37
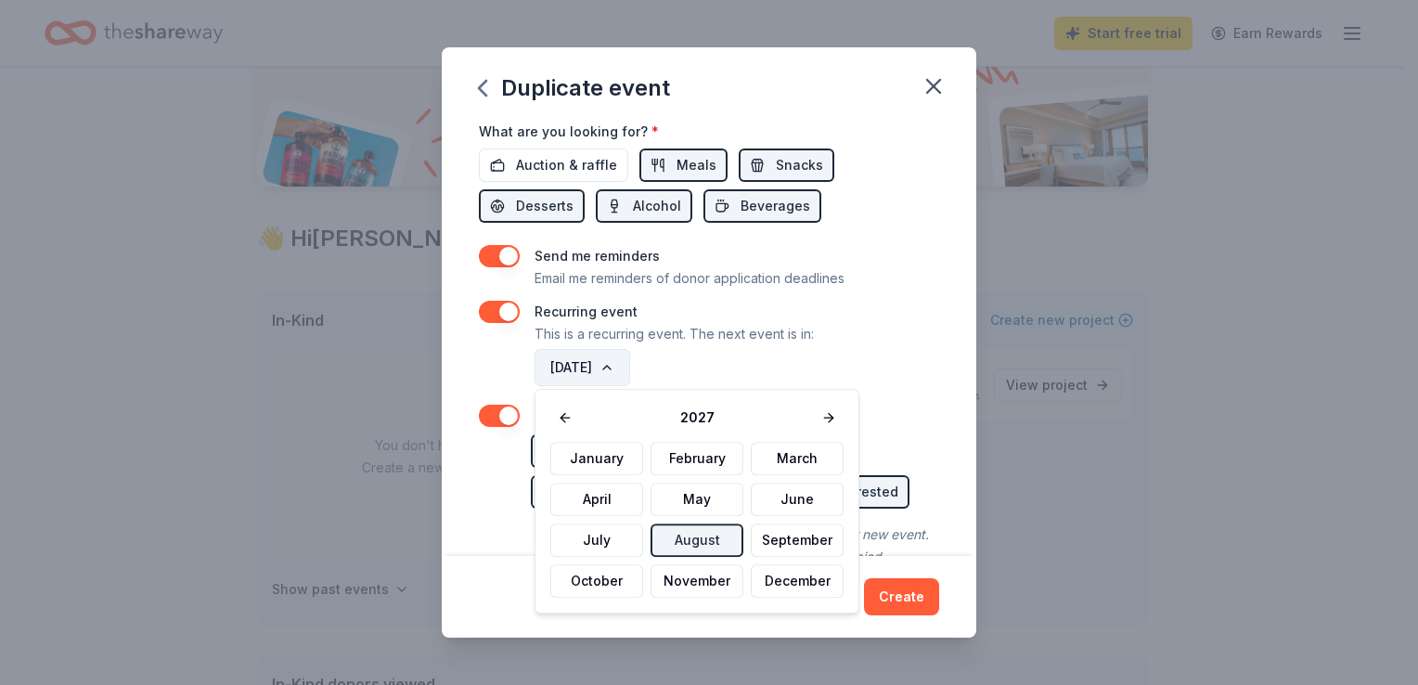
click at [630, 369] on button "August 2027" at bounding box center [583, 367] width 96 height 37
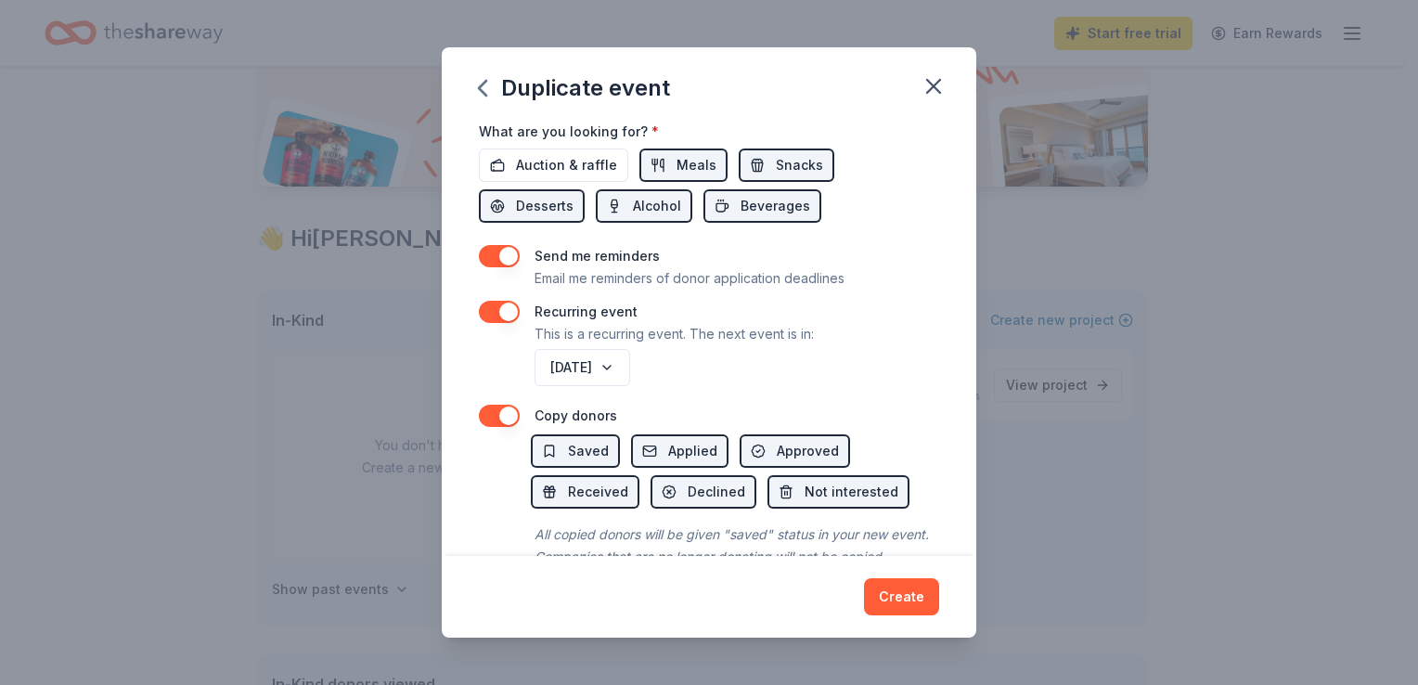
click at [802, 369] on div "August 2027" at bounding box center [735, 367] width 408 height 45
click at [630, 368] on button "August 2027" at bounding box center [583, 367] width 96 height 37
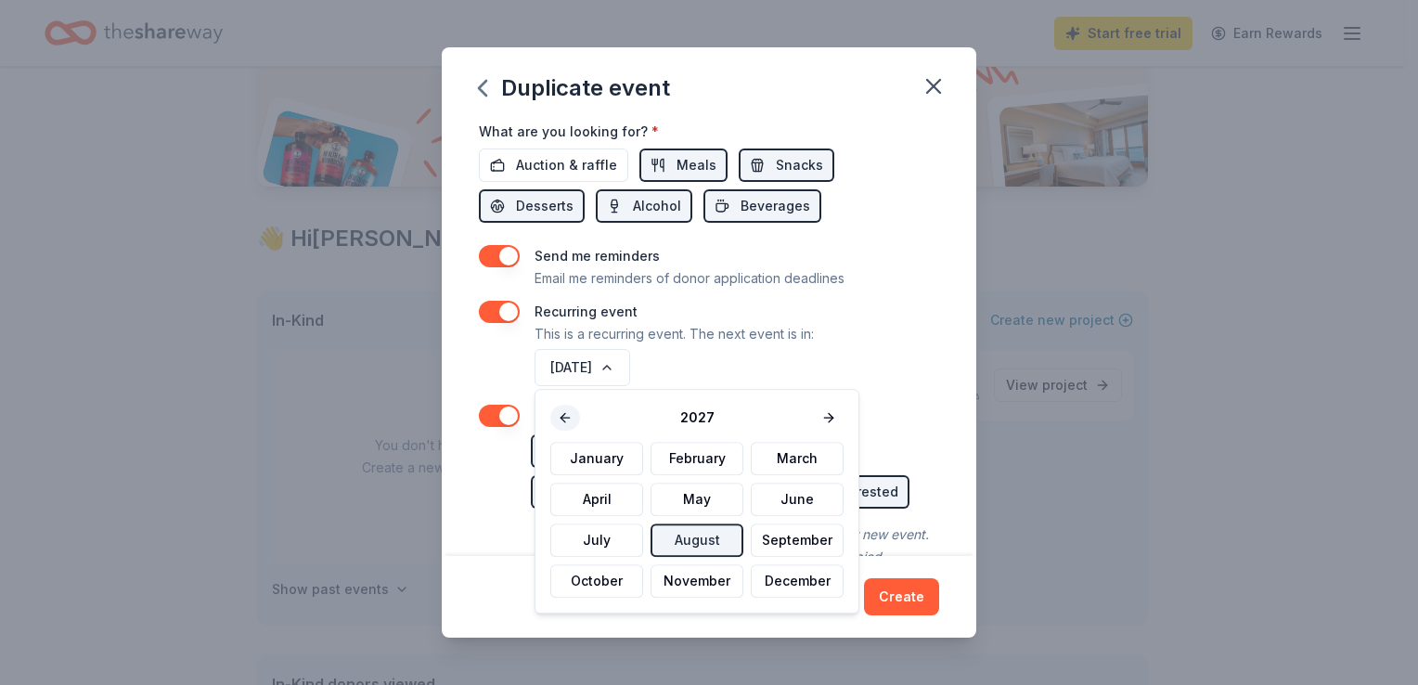
click at [574, 416] on button at bounding box center [565, 418] width 30 height 26
click at [846, 379] on div "August 2027" at bounding box center [735, 367] width 408 height 45
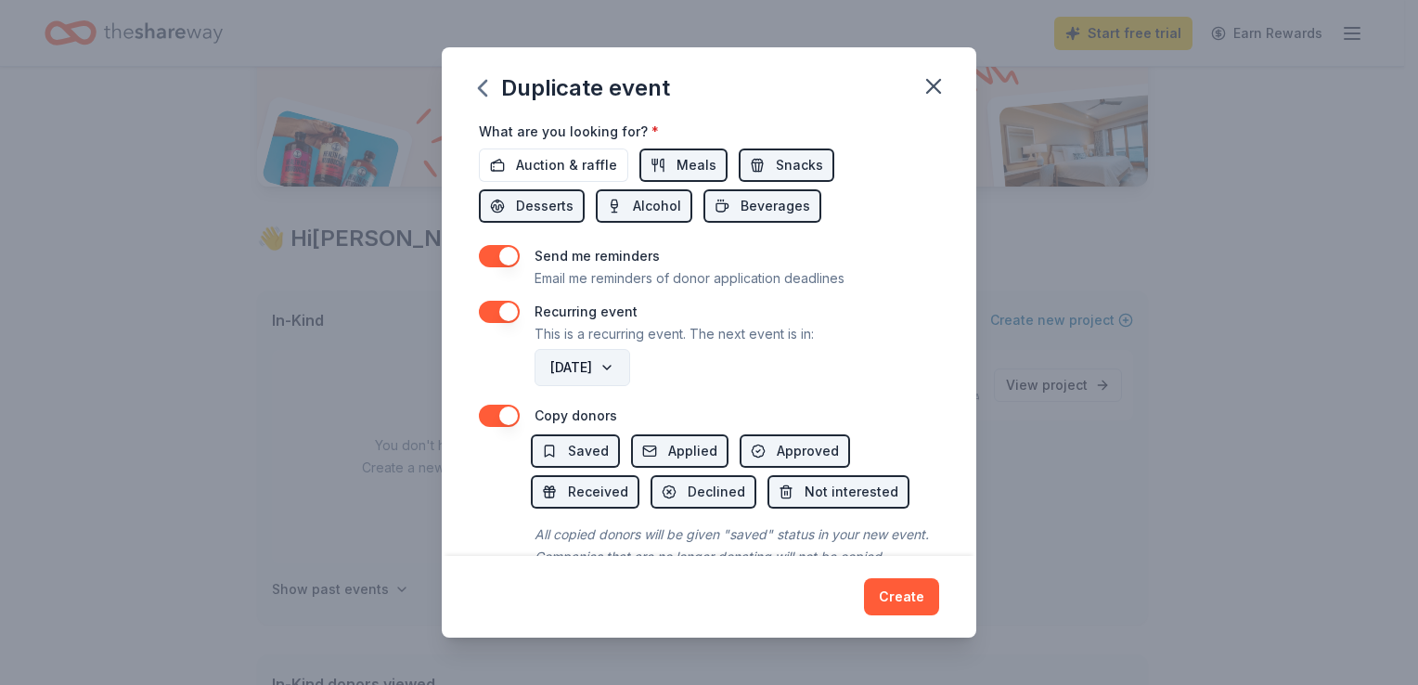
click at [630, 370] on button "August 2027" at bounding box center [583, 367] width 96 height 37
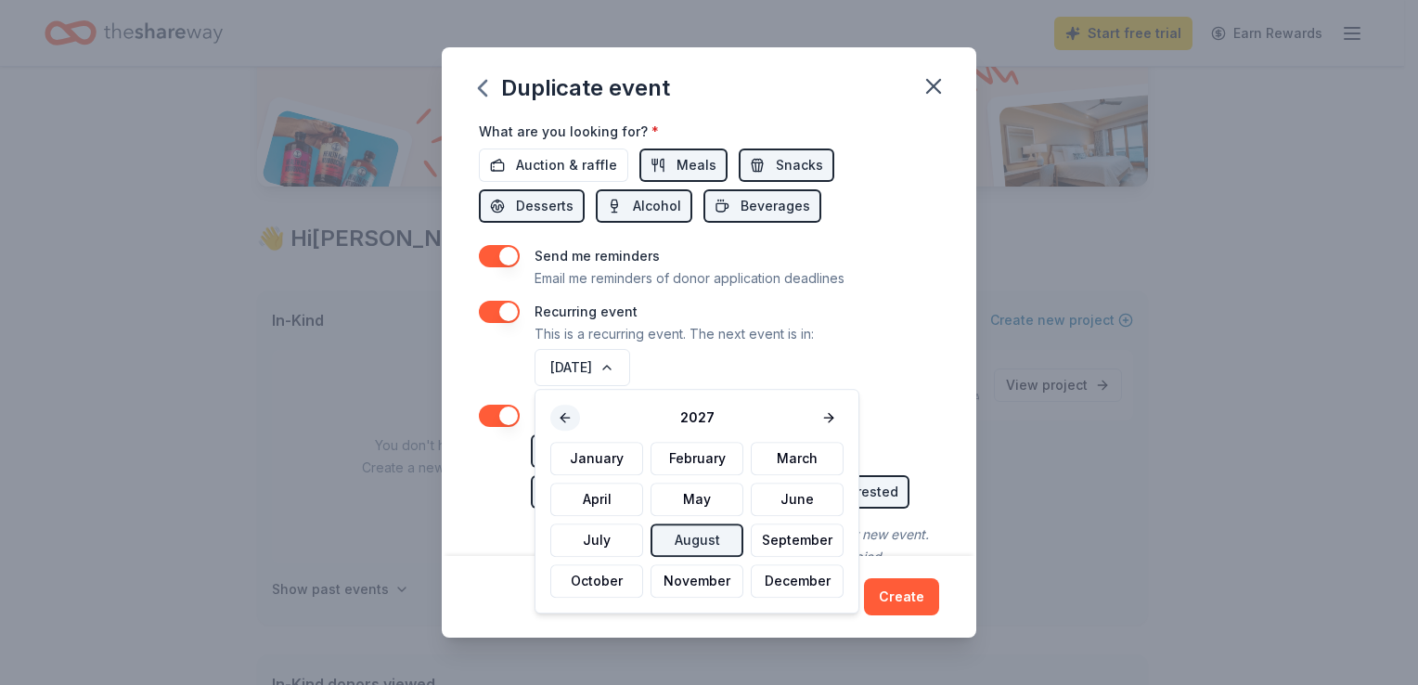
click at [558, 418] on button at bounding box center [565, 418] width 30 height 26
click at [684, 418] on span "2026" at bounding box center [697, 418] width 234 height 22
click at [696, 540] on button "August" at bounding box center [697, 540] width 93 height 33
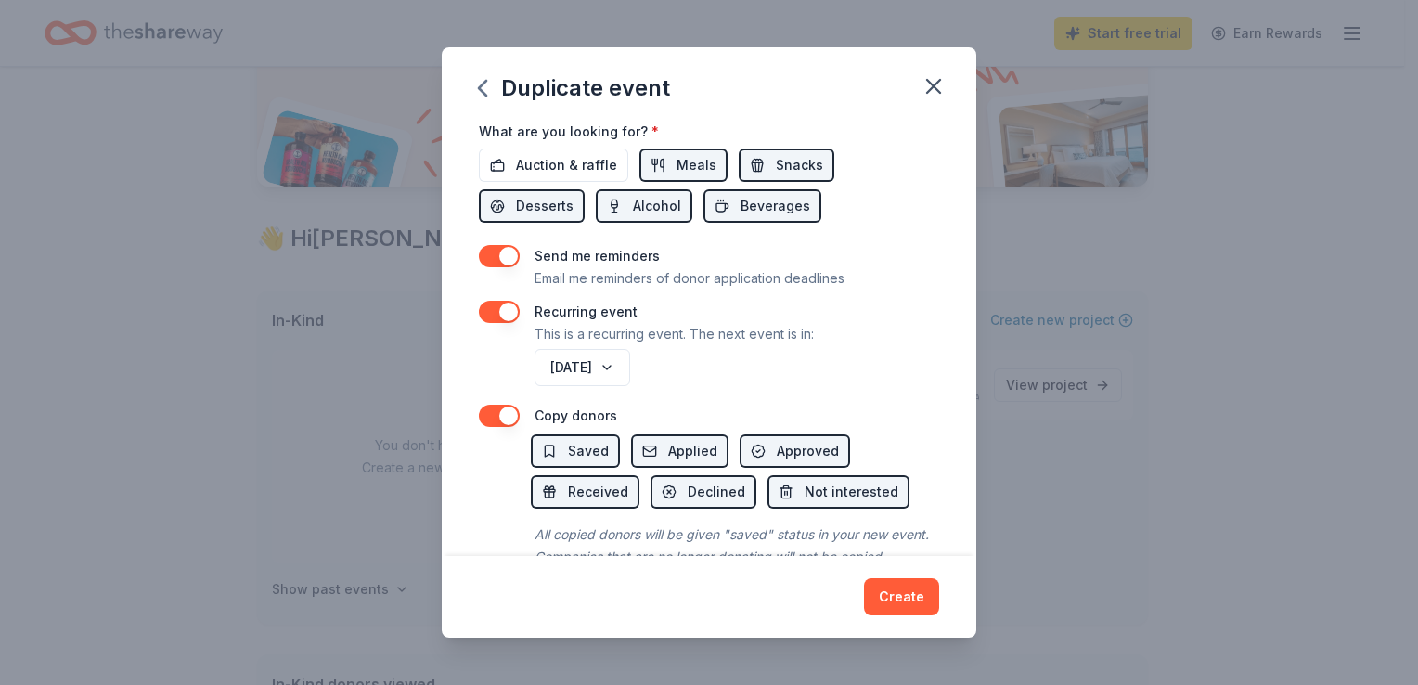
click at [702, 373] on div "August 2026" at bounding box center [735, 367] width 408 height 45
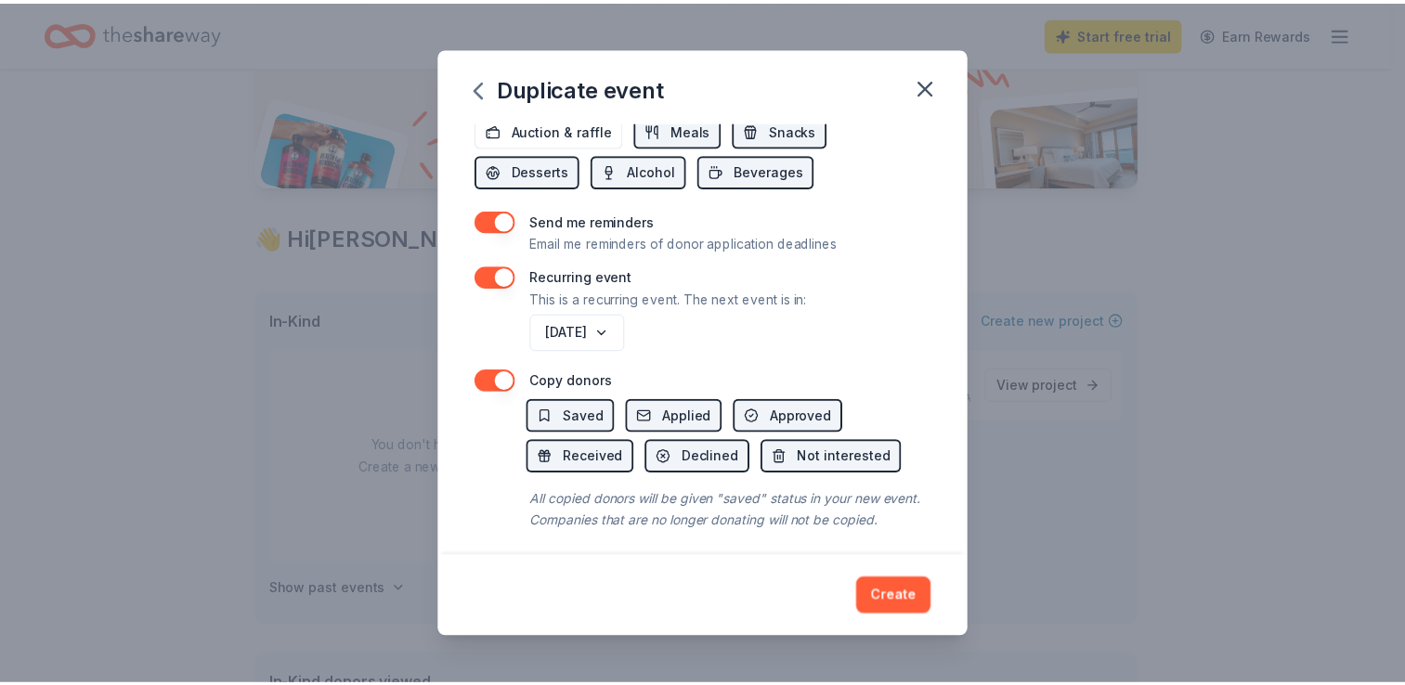
scroll to position [727, 0]
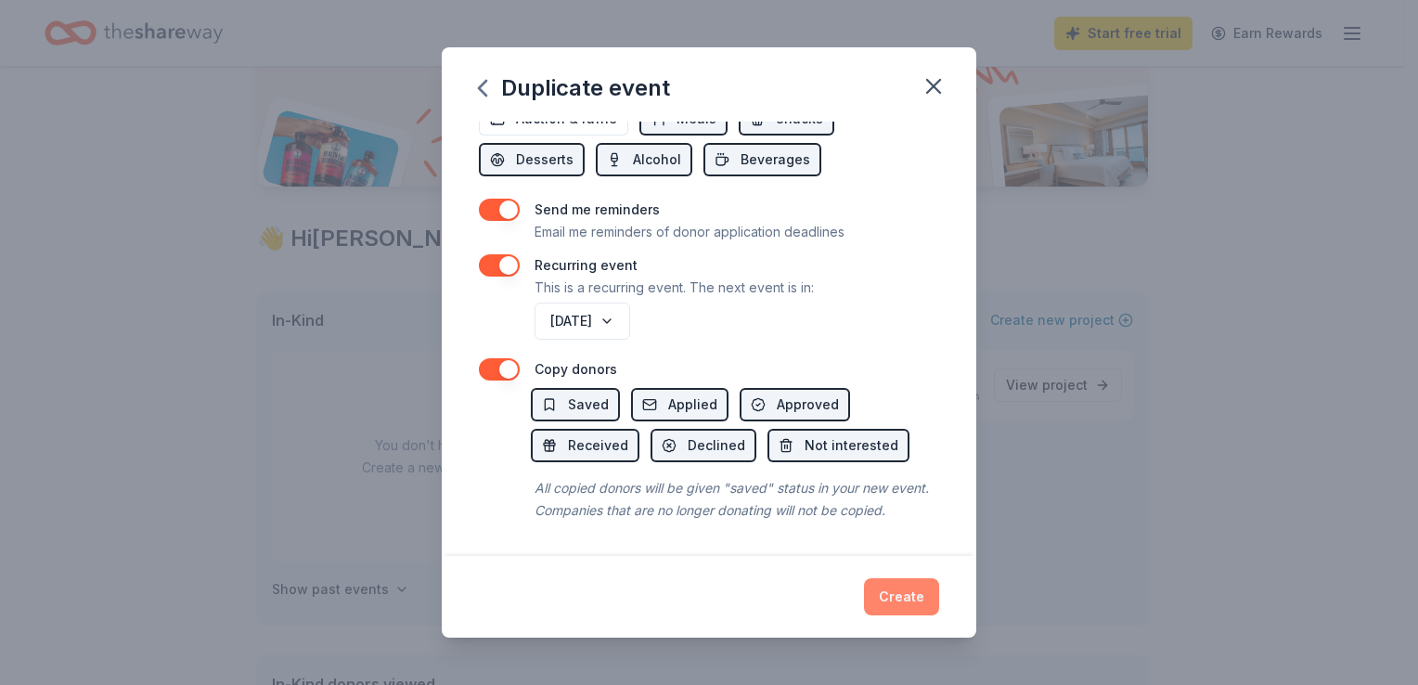
click at [913, 599] on button "Create" at bounding box center [901, 596] width 75 height 37
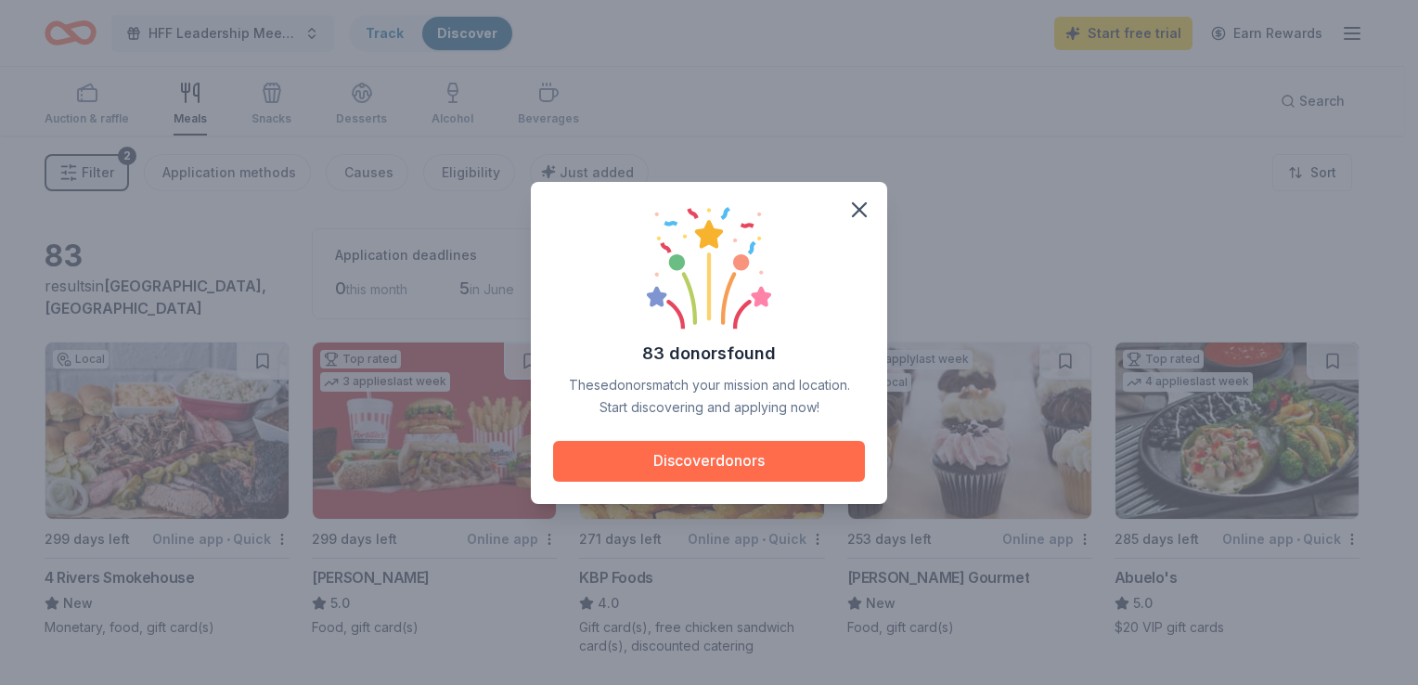
click at [698, 468] on button "Discover donors" at bounding box center [709, 461] width 312 height 41
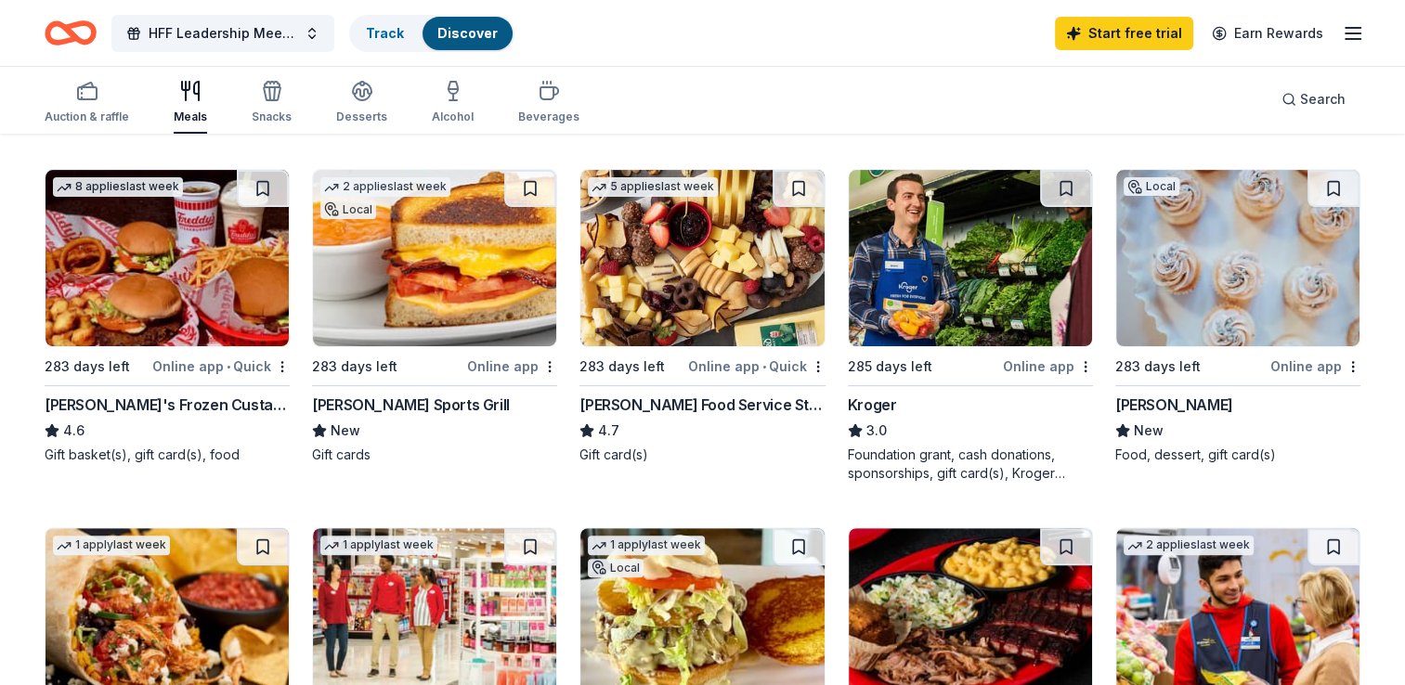
scroll to position [527, 0]
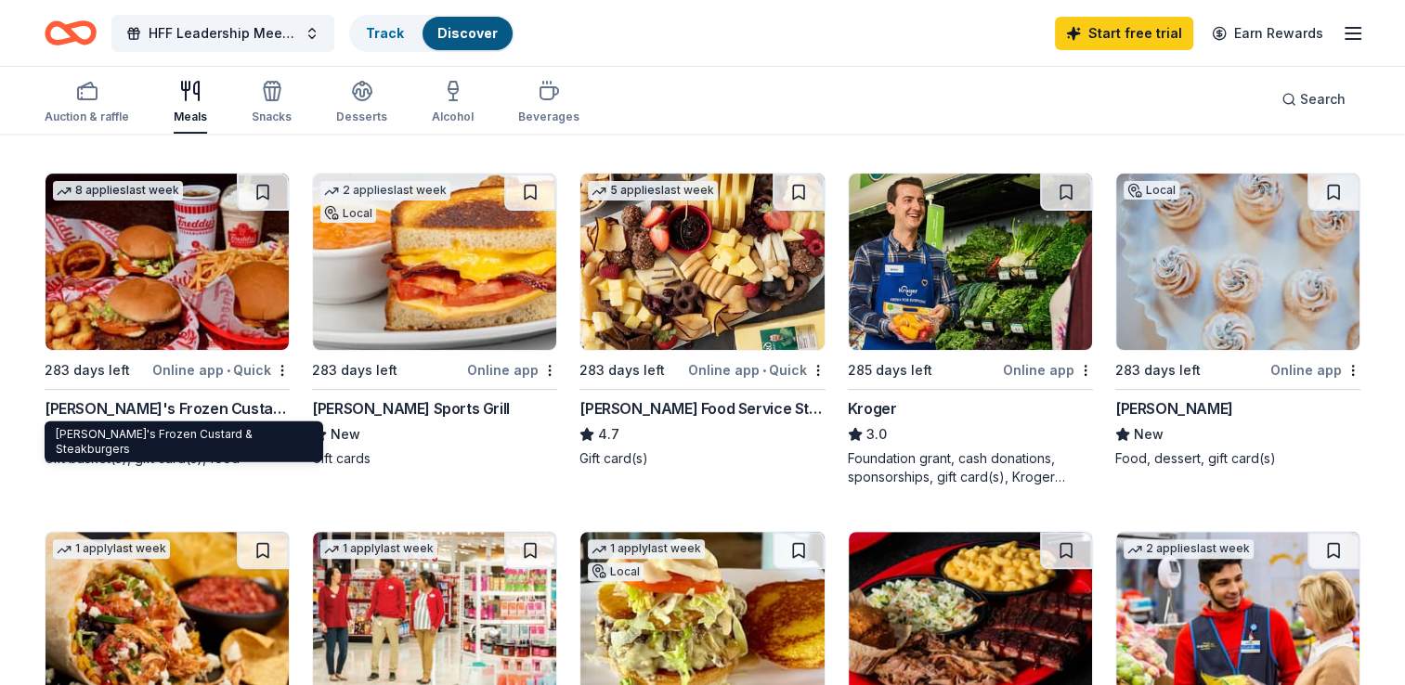
click at [63, 407] on div "Freddy's Frozen Custard & Steakburgers" at bounding box center [167, 408] width 245 height 22
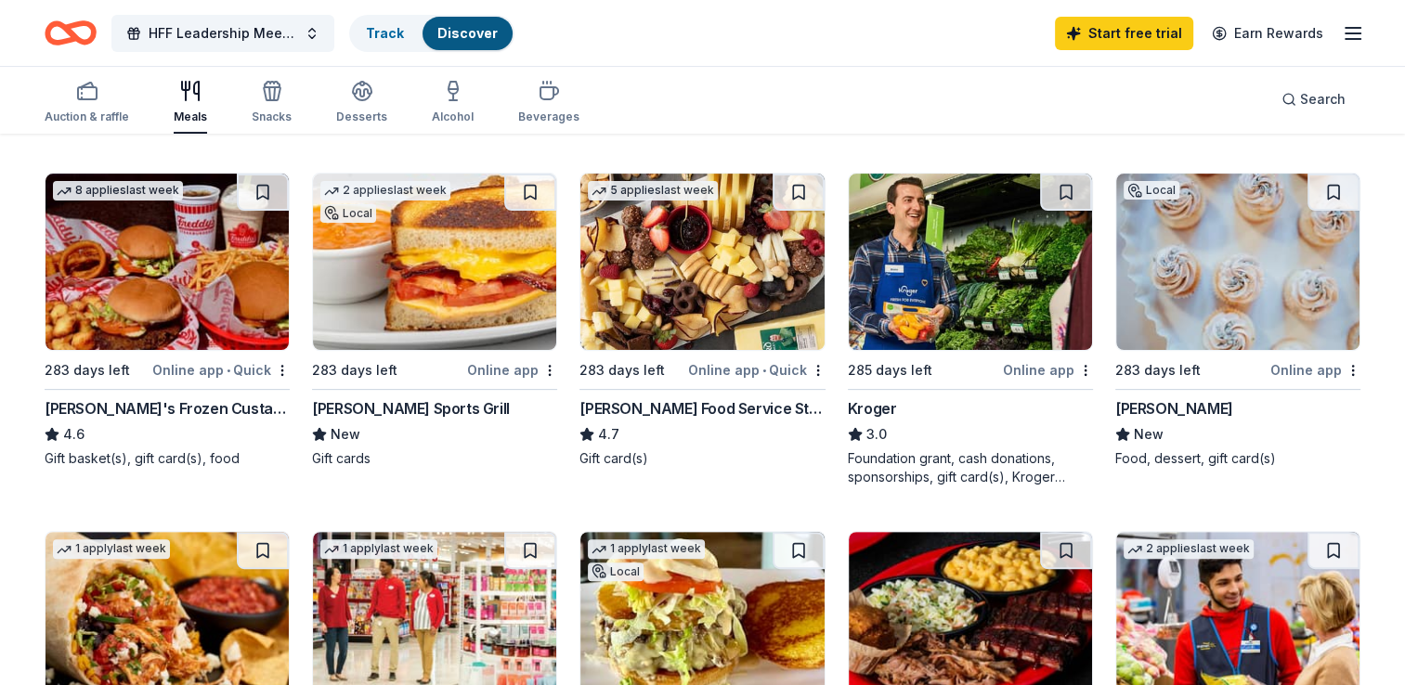
click at [508, 372] on div "Online app" at bounding box center [512, 369] width 90 height 23
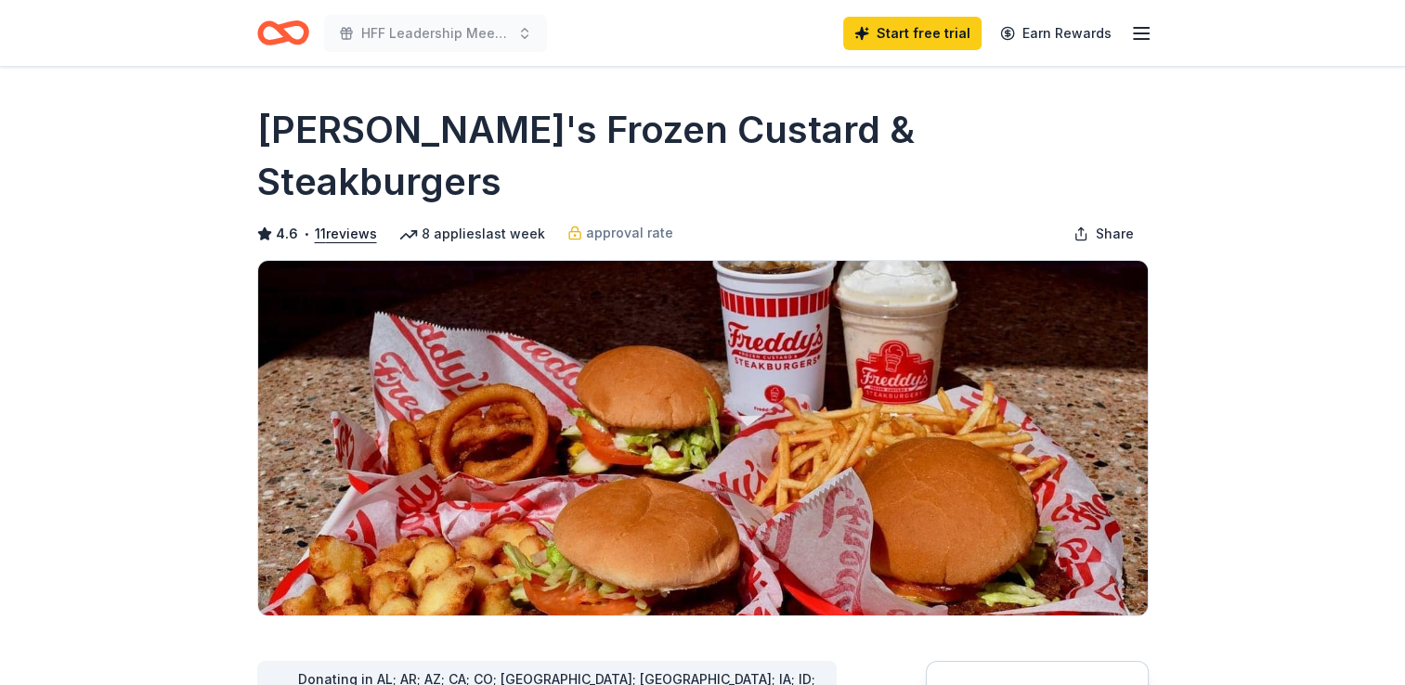
drag, startPoint x: 991, startPoint y: 130, endPoint x: 711, endPoint y: 131, distance: 279.4
click at [711, 131] on div "Freddy's Frozen Custard & Steakburgers" at bounding box center [702, 156] width 891 height 104
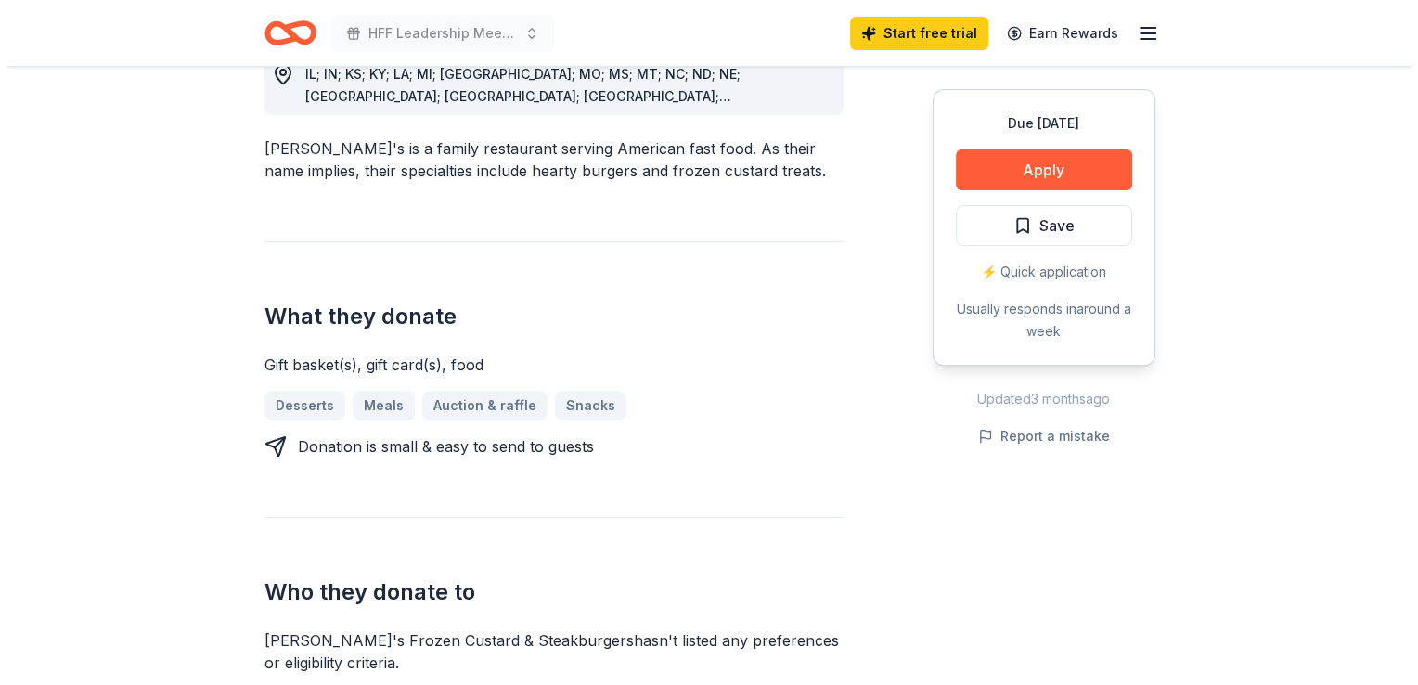
scroll to position [650, 0]
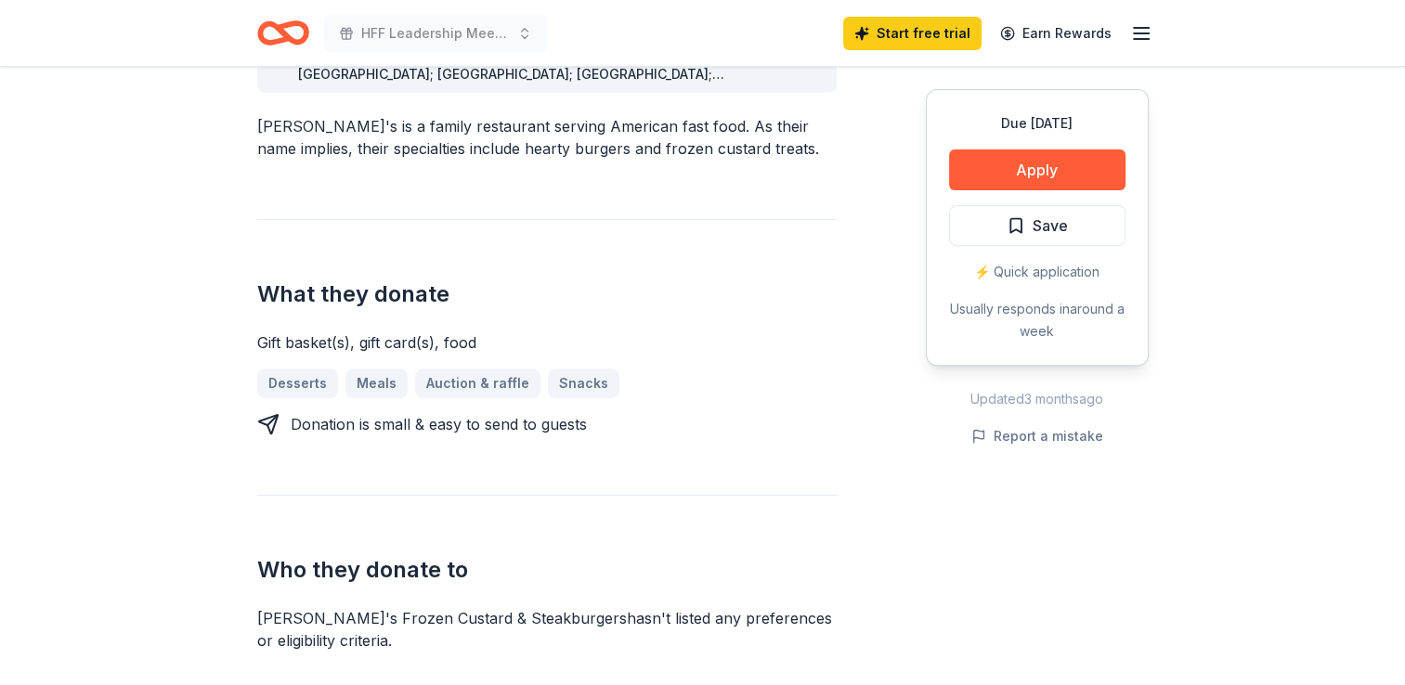
drag, startPoint x: 538, startPoint y: 544, endPoint x: 472, endPoint y: 544, distance: 65.9
click at [472, 607] on div "Freddy's Frozen Custard & Steakburgers hasn ' t listed any preferences or eligi…" at bounding box center [546, 629] width 579 height 45
click at [1044, 178] on button "Apply" at bounding box center [1037, 169] width 176 height 41
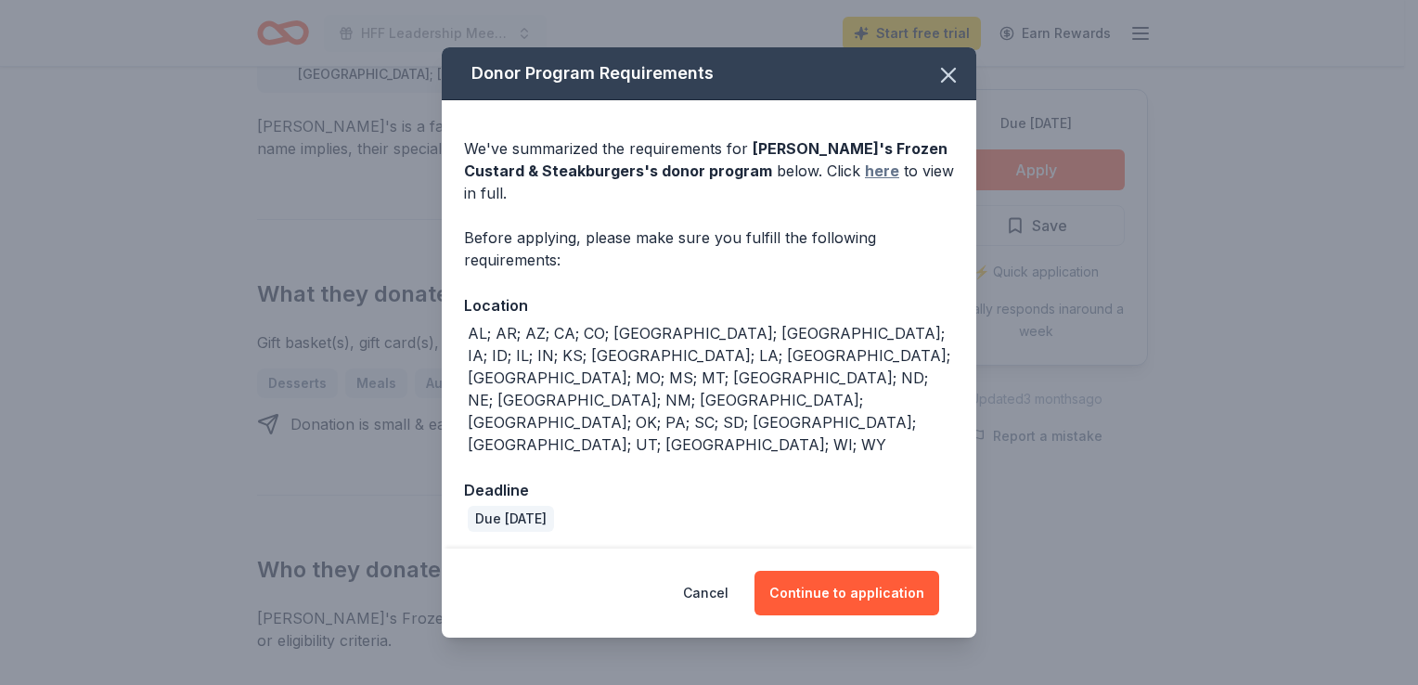
click at [865, 182] on link "here" at bounding box center [882, 171] width 34 height 22
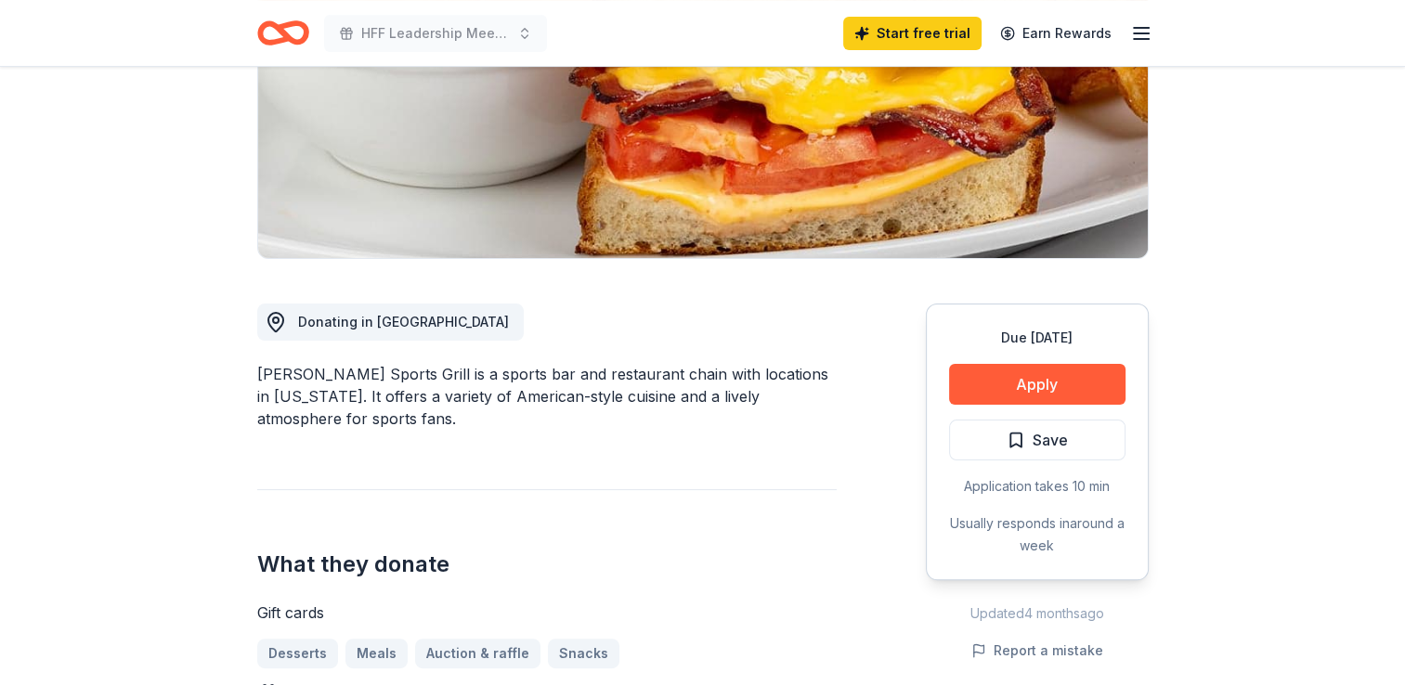
scroll to position [464, 0]
